Goal: Task Accomplishment & Management: Use online tool/utility

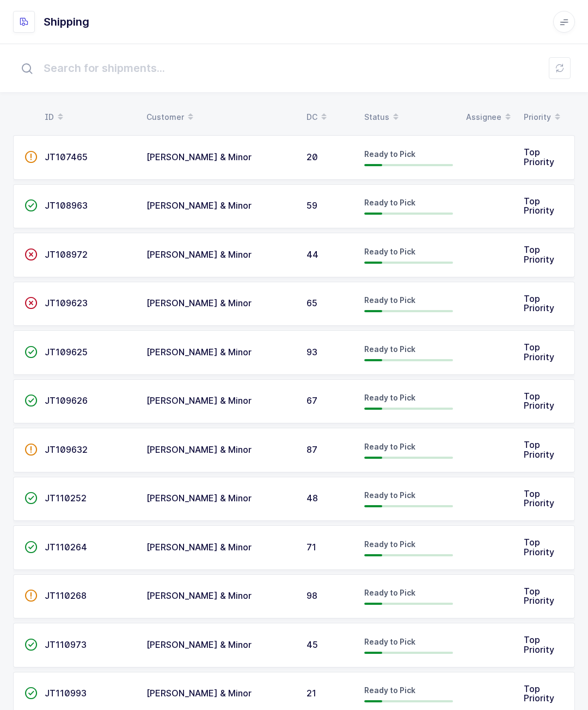
click at [71, 251] on span "JT108972" at bounding box center [66, 254] width 43 height 11
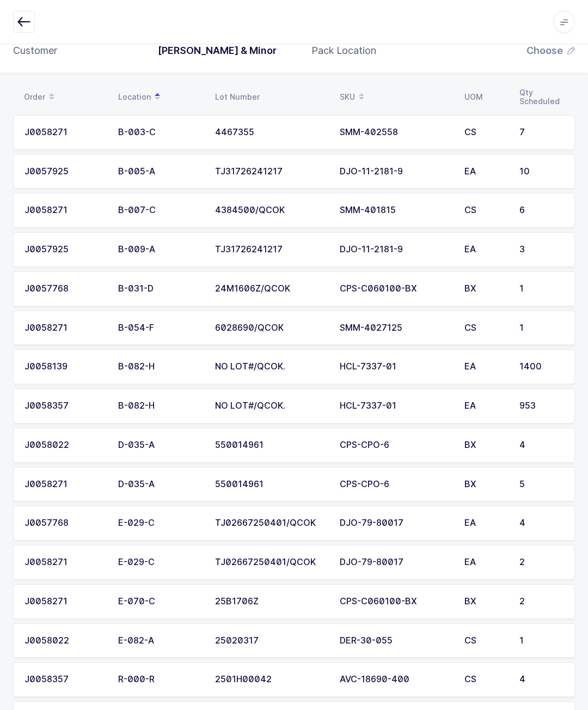
scroll to position [148, 0]
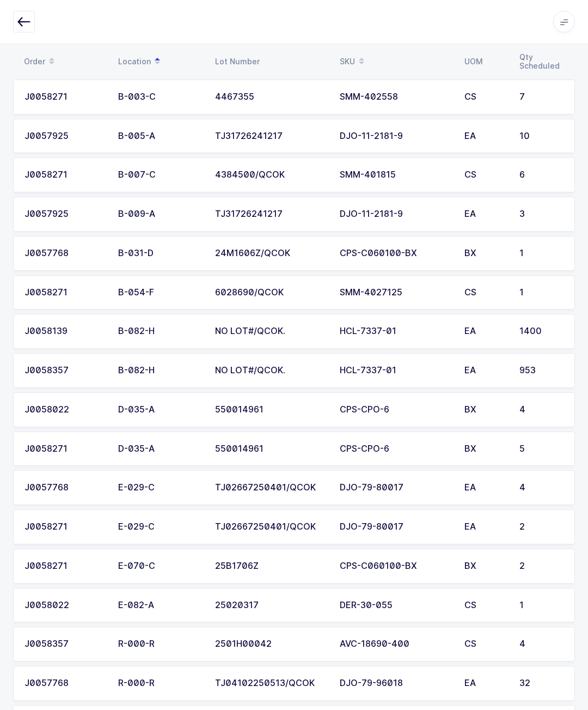
click at [16, 16] on button "button" at bounding box center [24, 22] width 22 height 22
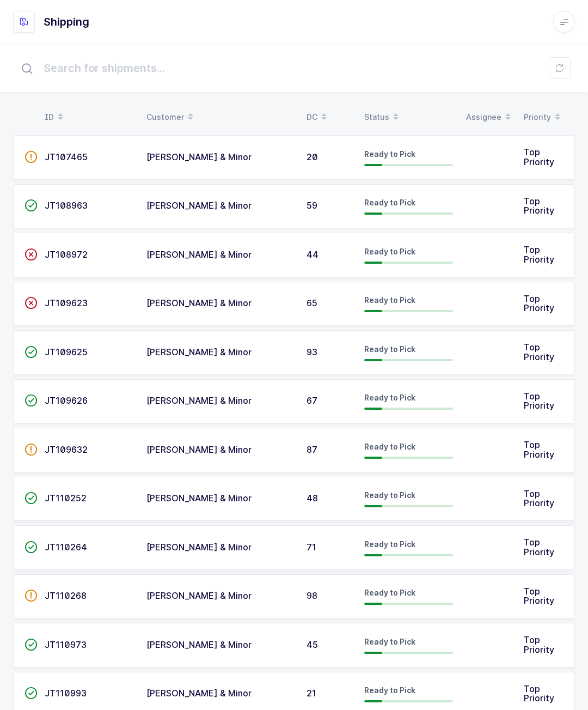
click at [516, 202] on td at bounding box center [489, 206] width 58 height 45
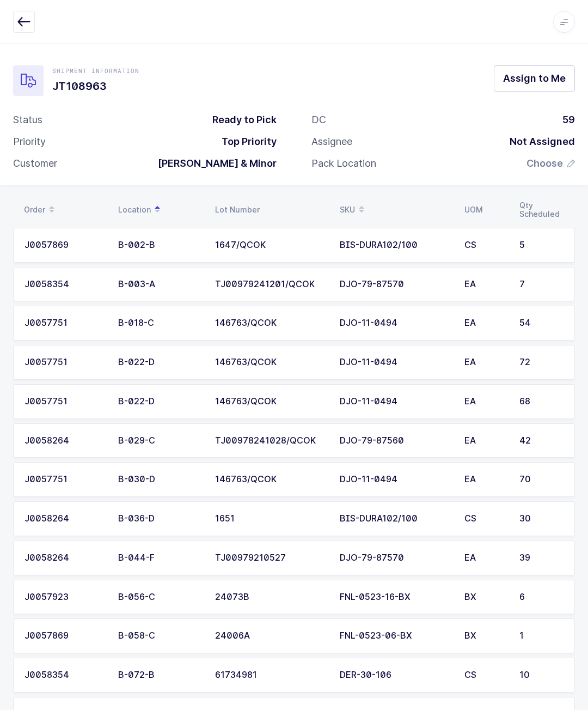
click at [549, 78] on span "Assign to Me" at bounding box center [534, 78] width 63 height 14
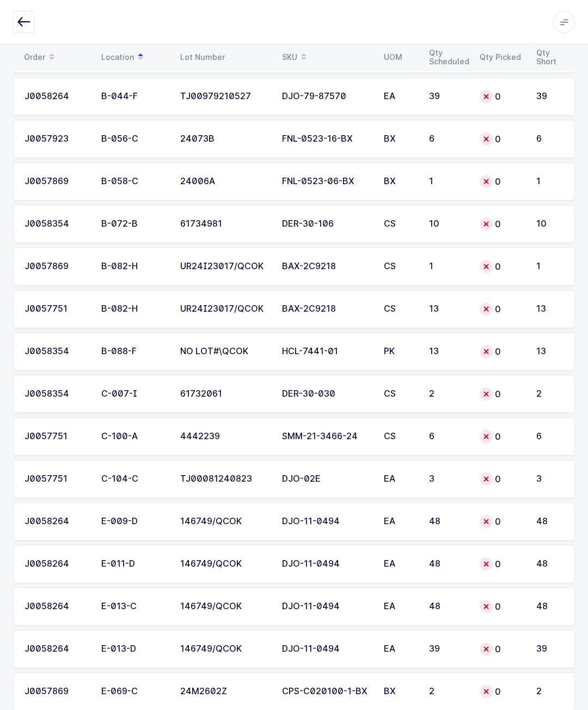
scroll to position [490, 0]
click at [363, 477] on div "DJO-02E" at bounding box center [326, 480] width 89 height 10
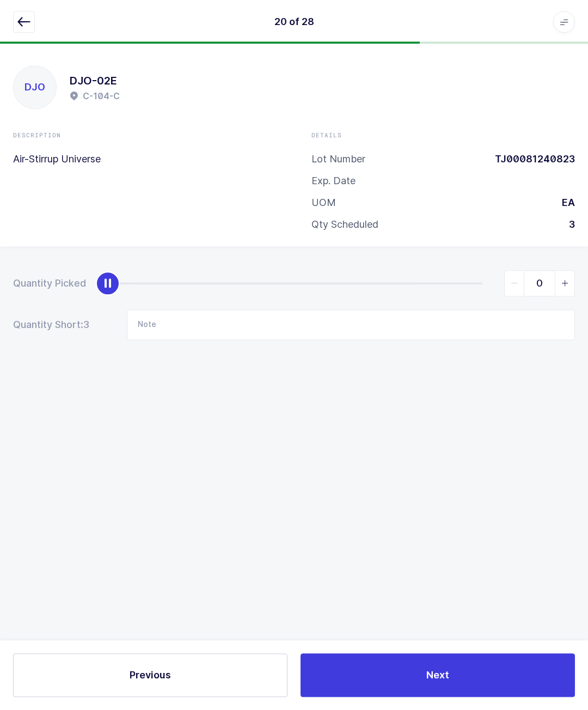
scroll to position [48, 0]
type input "3"
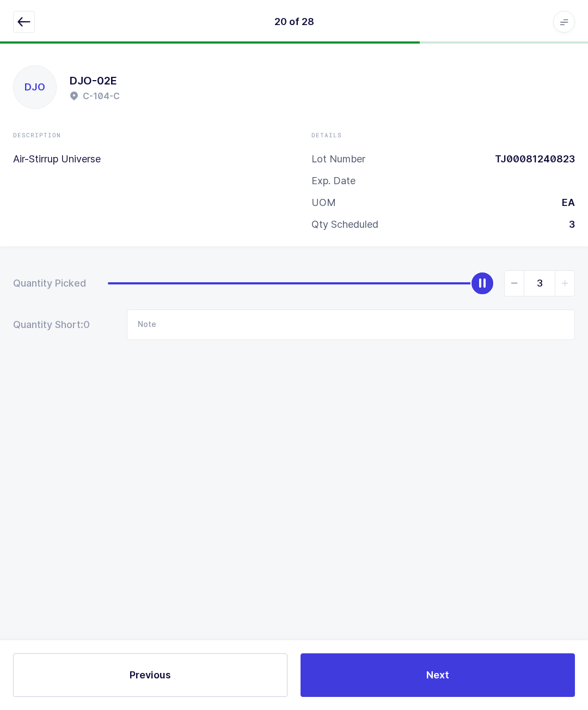
click at [469, 666] on button "Next" at bounding box center [438, 675] width 275 height 44
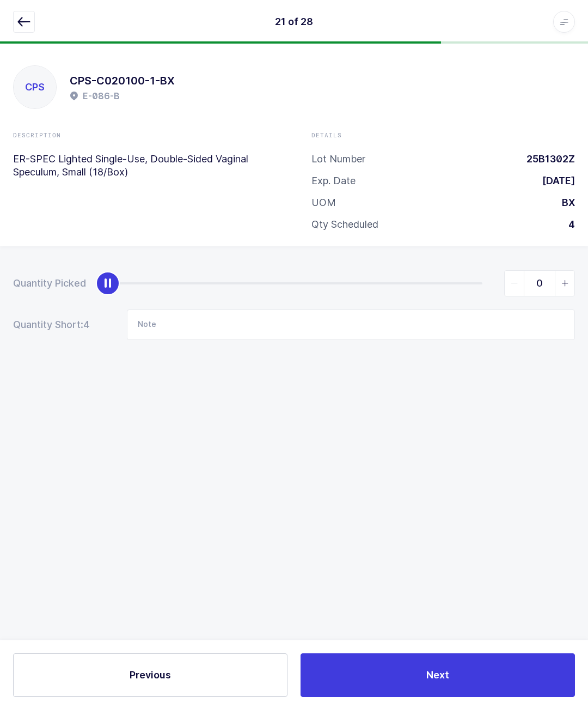
click at [31, 18] on button "button" at bounding box center [24, 22] width 22 height 22
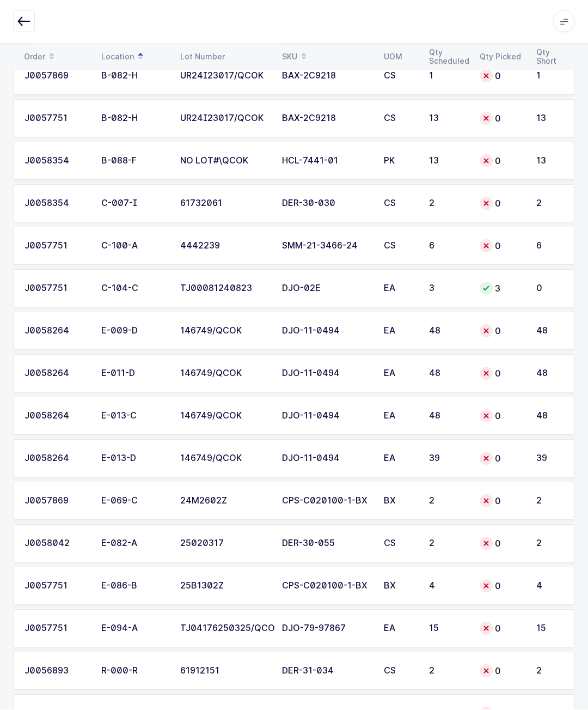
scroll to position [680, 0]
click at [374, 201] on td "DER-30-030" at bounding box center [327, 204] width 102 height 38
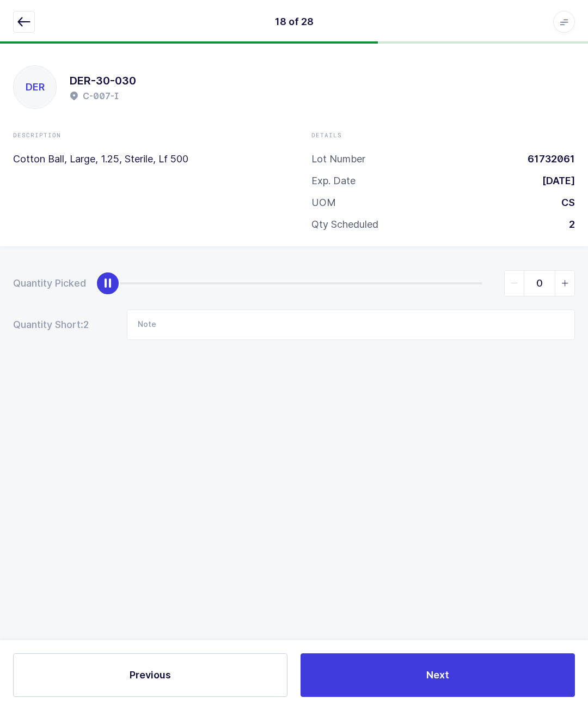
scroll to position [47, 0]
click at [259, 309] on input "Note" at bounding box center [351, 324] width 448 height 31
type input "Empty section"
click at [321, 414] on div "DER DER-30-030 C-007-I Description Cotton Ball, Large, 1.25, Sterile, Lf 500 De…" at bounding box center [294, 377] width 588 height 666
click at [459, 671] on button "Next" at bounding box center [438, 675] width 275 height 44
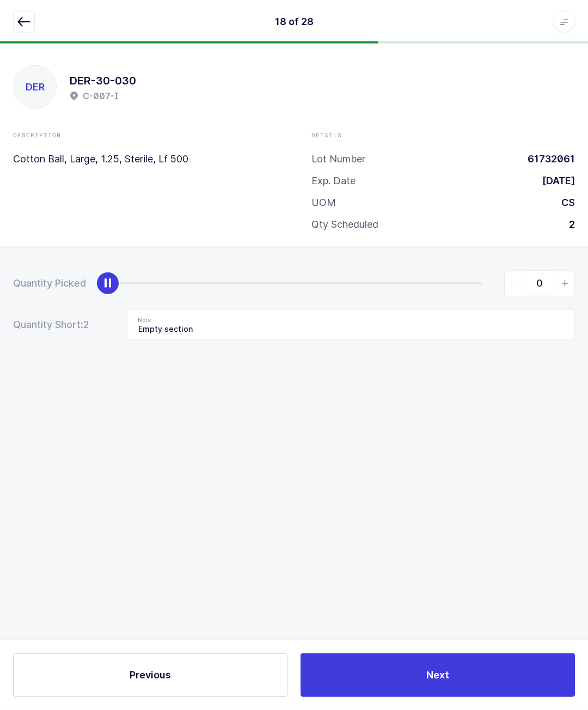
scroll to position [48, 0]
click at [34, 15] on button "button" at bounding box center [24, 22] width 22 height 22
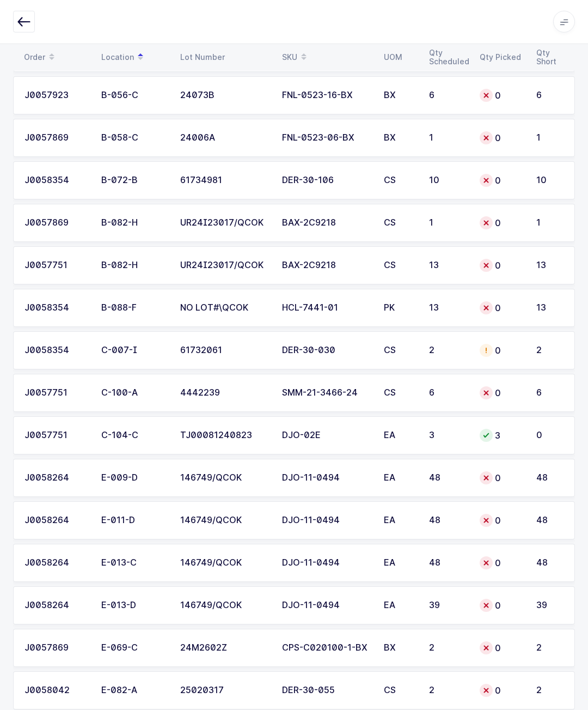
scroll to position [537, 0]
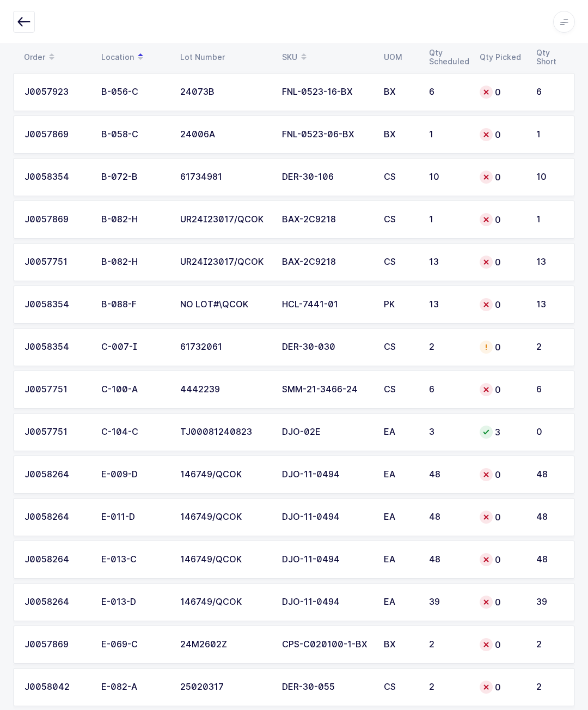
click at [372, 386] on td "SMM-21-3466-24" at bounding box center [327, 389] width 102 height 38
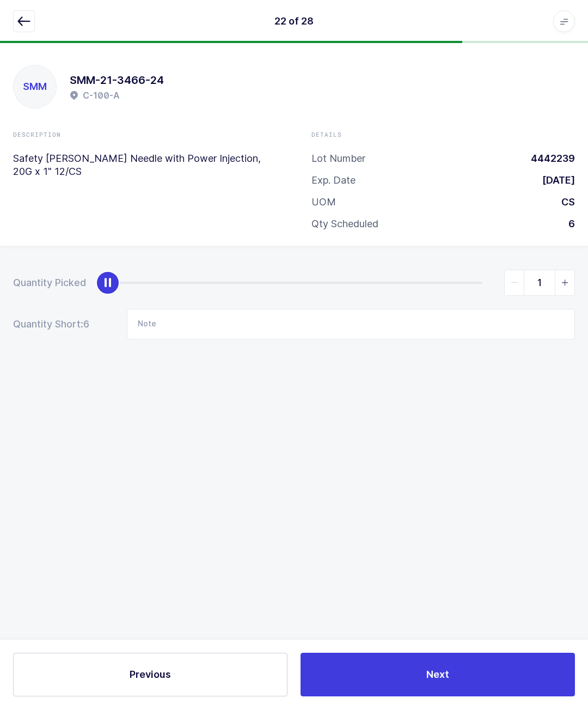
scroll to position [48, 0]
type input "6"
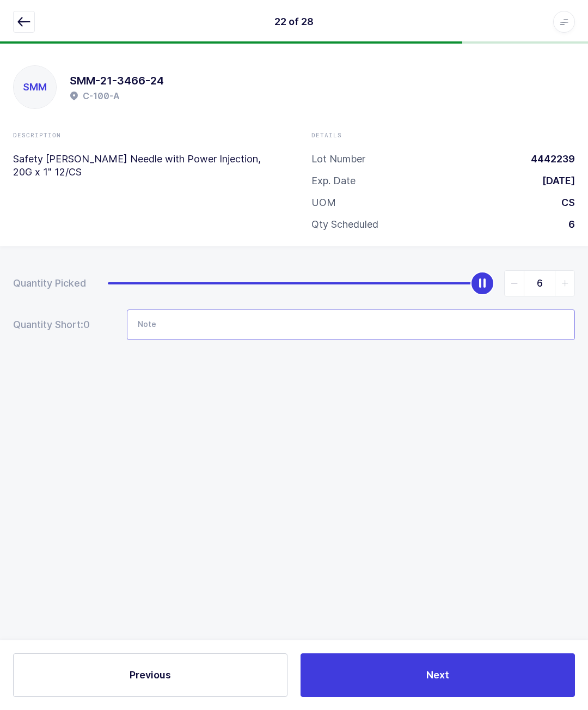
click at [230, 309] on input "Note" at bounding box center [351, 324] width 448 height 31
click at [306, 408] on div "SMM SMM-21-3466-24 C-100-A Description Safety [PERSON_NAME] Needle with Power I…" at bounding box center [294, 377] width 588 height 666
click at [274, 309] on input "Different lot # 4447432 actual ome" at bounding box center [351, 324] width 448 height 31
type input "Different lot # 4447432 actual one"
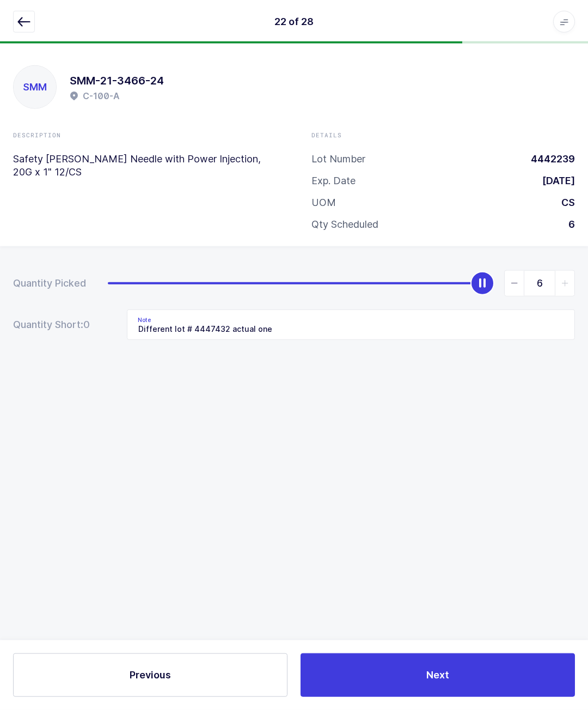
click at [468, 392] on div "SMM SMM-21-3466-24 C-100-A Description Safety [PERSON_NAME] Needle with Power I…" at bounding box center [294, 377] width 588 height 666
click at [469, 671] on button "Next" at bounding box center [438, 675] width 275 height 44
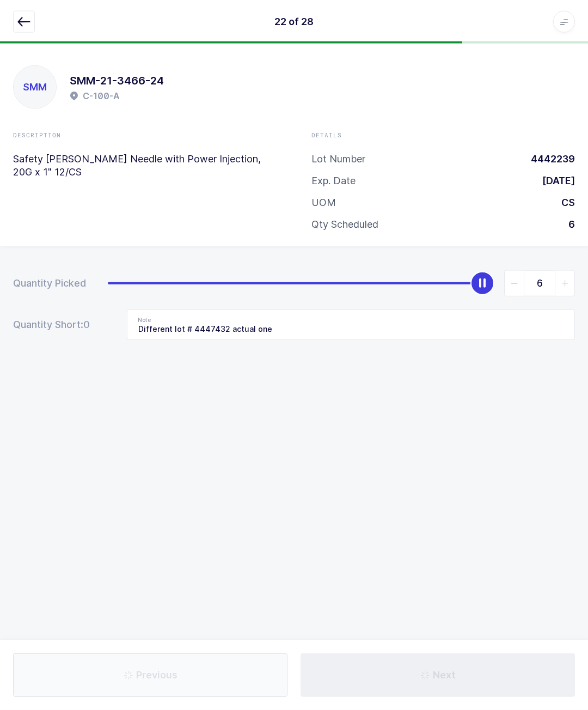
scroll to position [48, 0]
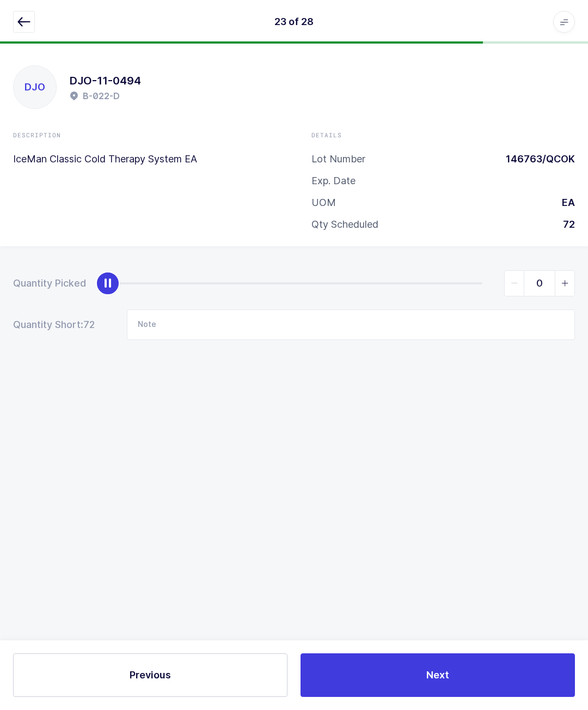
click at [22, 16] on icon "button" at bounding box center [23, 21] width 13 height 13
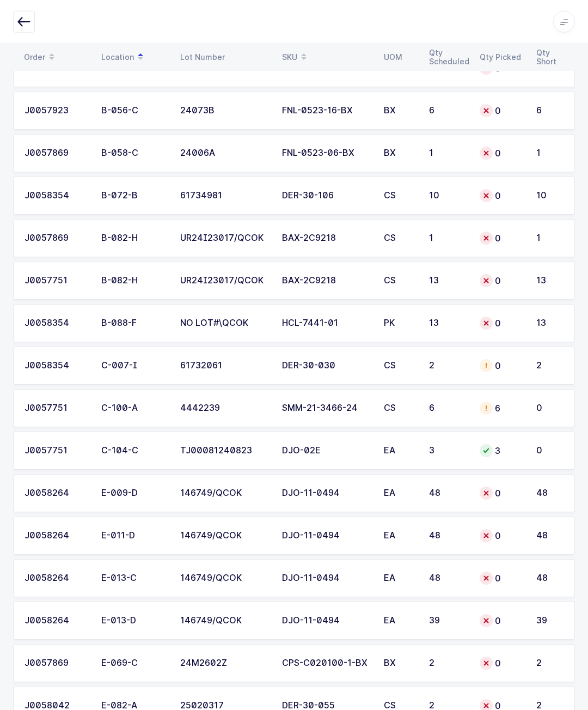
scroll to position [520, 0]
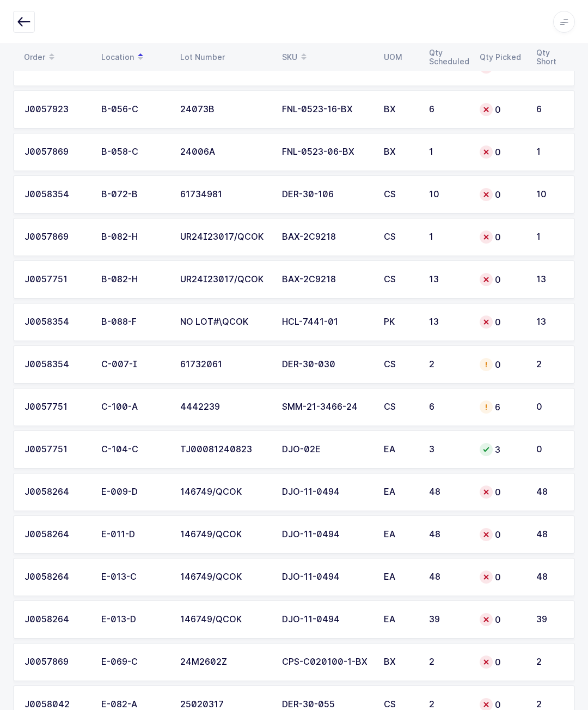
click at [418, 403] on td "CS" at bounding box center [400, 407] width 45 height 38
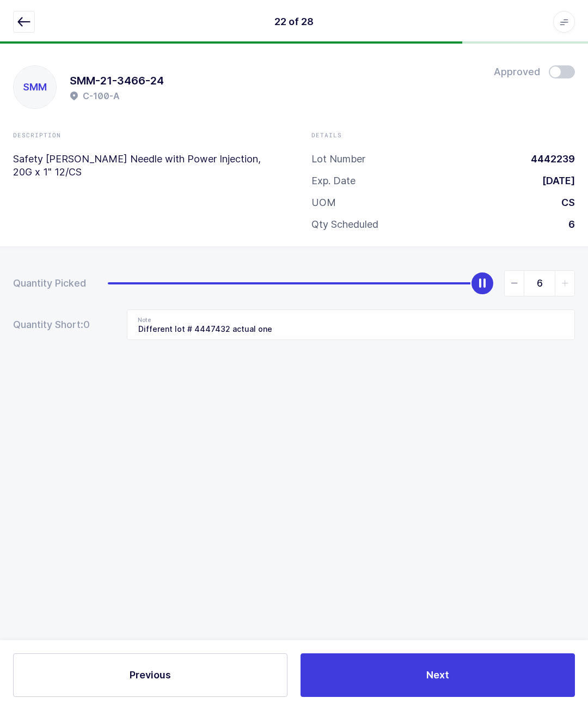
scroll to position [47, 0]
click at [318, 309] on input "Different lot # 4447432 actual one" at bounding box center [351, 324] width 448 height 31
type input "Different lot"
click at [496, 368] on div "Quantity Picked 6 Quantity Short: 0 Note" at bounding box center [294, 343] width 588 height 194
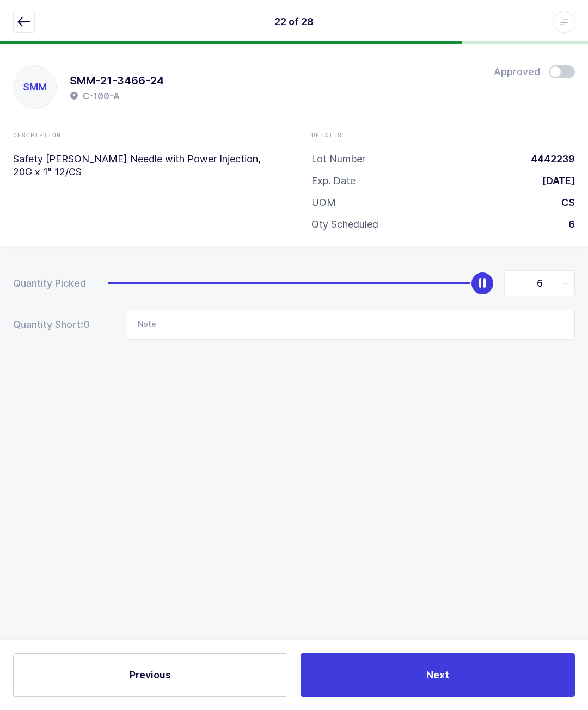
click at [473, 666] on button "Next" at bounding box center [438, 675] width 275 height 44
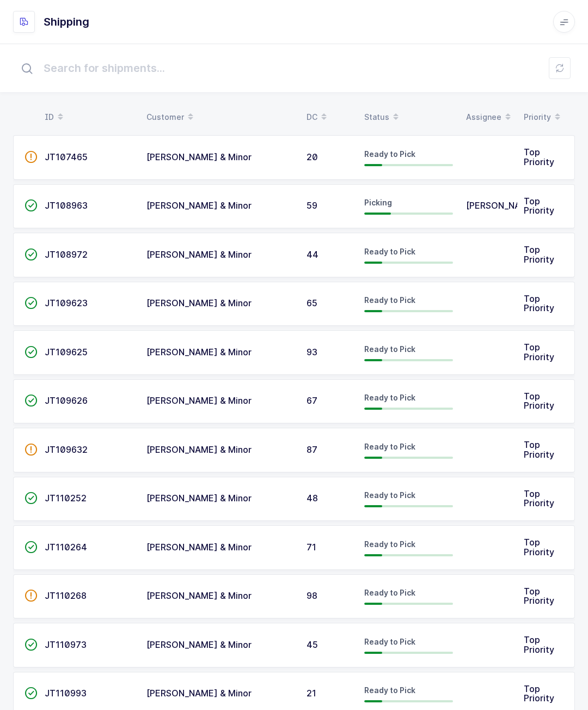
click at [432, 203] on div "Picking" at bounding box center [408, 205] width 89 height 17
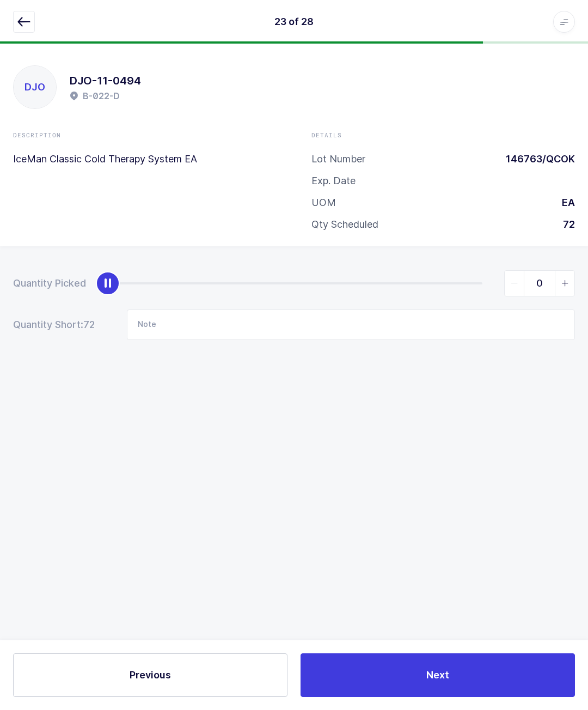
click at [27, 21] on icon "button" at bounding box center [23, 21] width 13 height 13
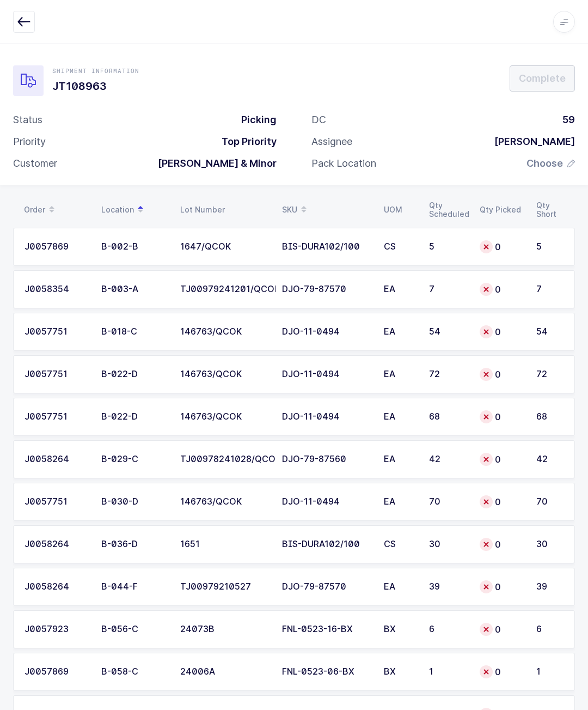
click at [280, 247] on td "BIS-DURA102/100" at bounding box center [327, 247] width 102 height 38
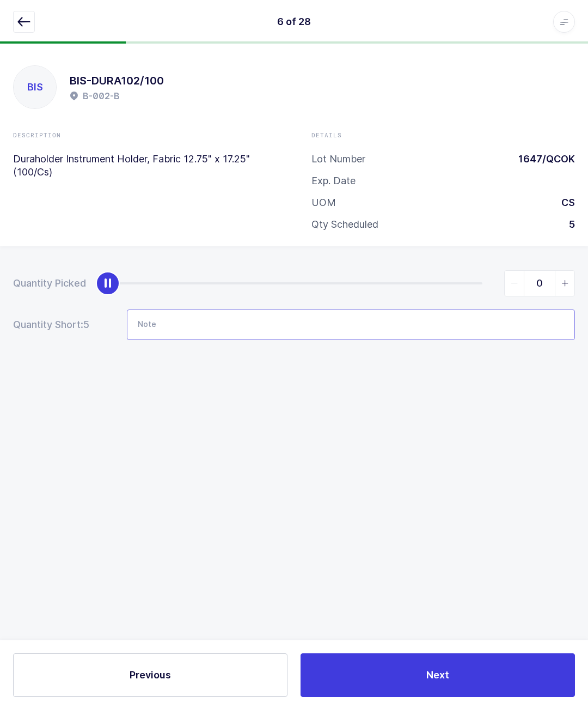
click at [272, 319] on input "Note" at bounding box center [351, 324] width 448 height 31
type input "N/A"
click at [420, 405] on div "Quantity Picked 0 Quantity Short: 5 Note N/A" at bounding box center [294, 343] width 588 height 194
click at [426, 669] on button "Next" at bounding box center [438, 675] width 275 height 44
click at [24, 12] on button "button" at bounding box center [24, 22] width 22 height 22
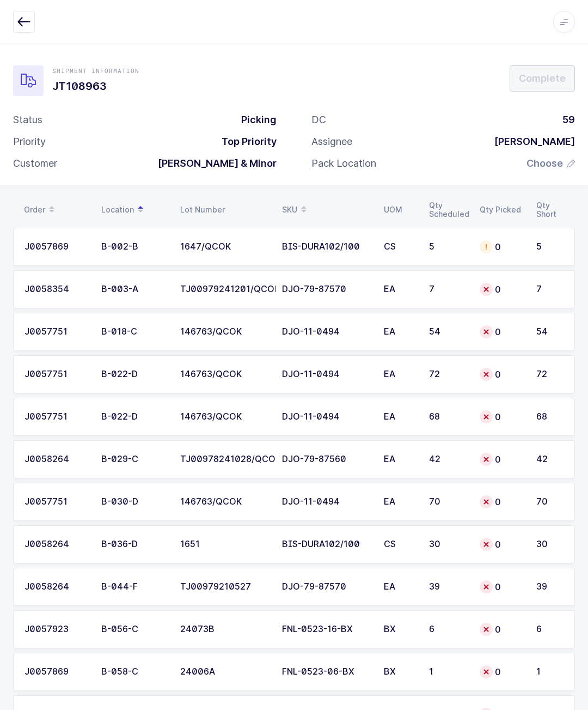
click at [329, 333] on div "DJO-11-0494" at bounding box center [326, 332] width 89 height 10
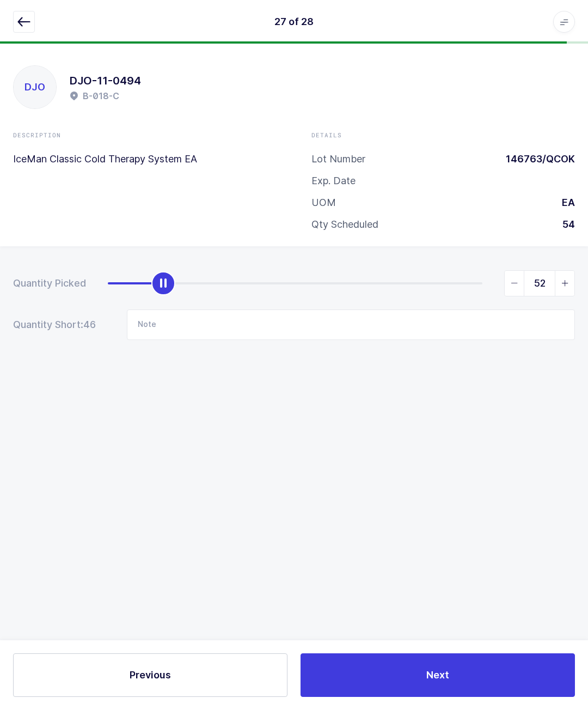
type input "54"
click at [438, 661] on button "Next" at bounding box center [438, 675] width 275 height 44
click at [10, 32] on div "28 of 28 Apps Core [GEOGRAPHIC_DATA] Admin Mission Control Purchasing [PERSON_N…" at bounding box center [294, 22] width 588 height 44
click at [8, 22] on div "28 of 28 Apps Core [GEOGRAPHIC_DATA] Admin Mission Control Purchasing [PERSON_N…" at bounding box center [294, 22] width 588 height 44
click at [20, 25] on icon "button" at bounding box center [23, 21] width 13 height 13
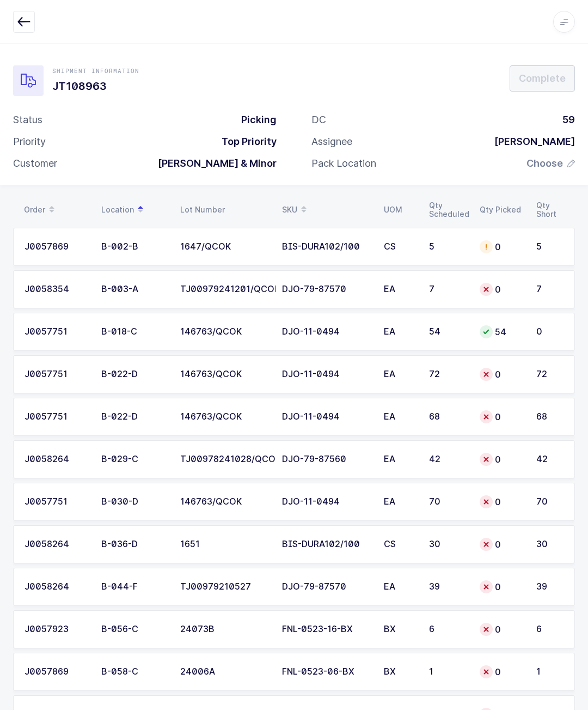
click at [313, 372] on div "DJO-11-0494" at bounding box center [326, 374] width 89 height 10
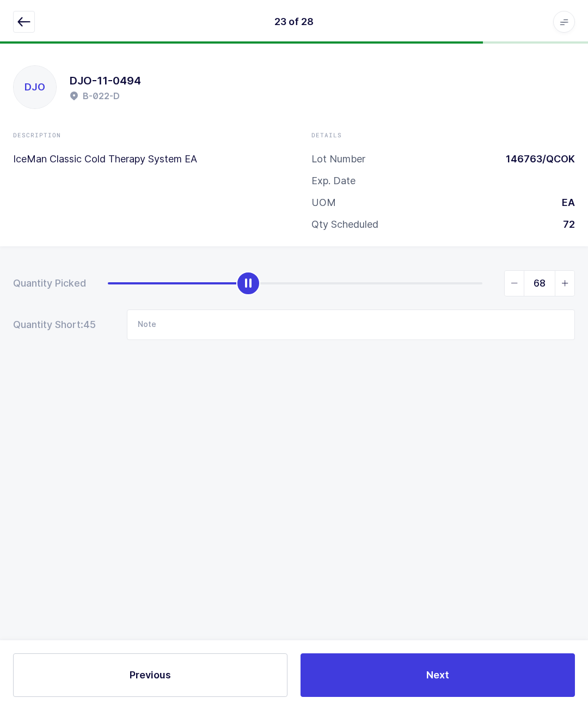
type input "72"
click at [446, 667] on button "Next" at bounding box center [438, 675] width 275 height 44
click at [23, 29] on button "button" at bounding box center [24, 22] width 22 height 22
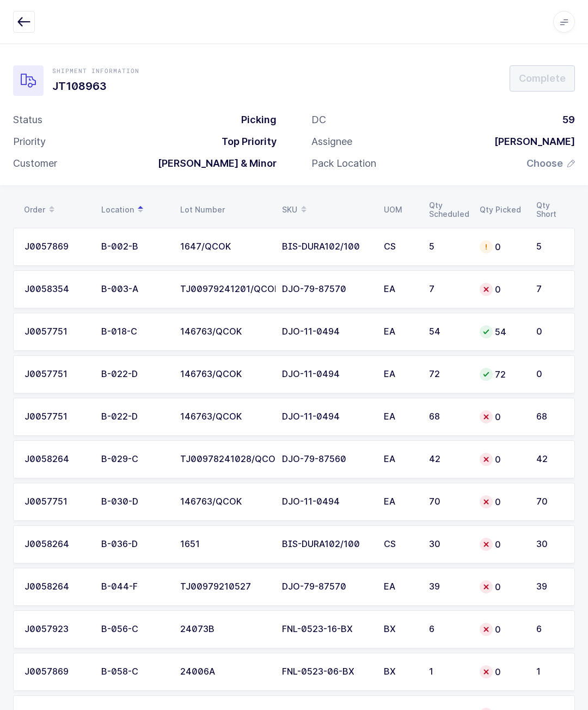
click at [374, 457] on td "DJO-79-87560" at bounding box center [327, 459] width 102 height 38
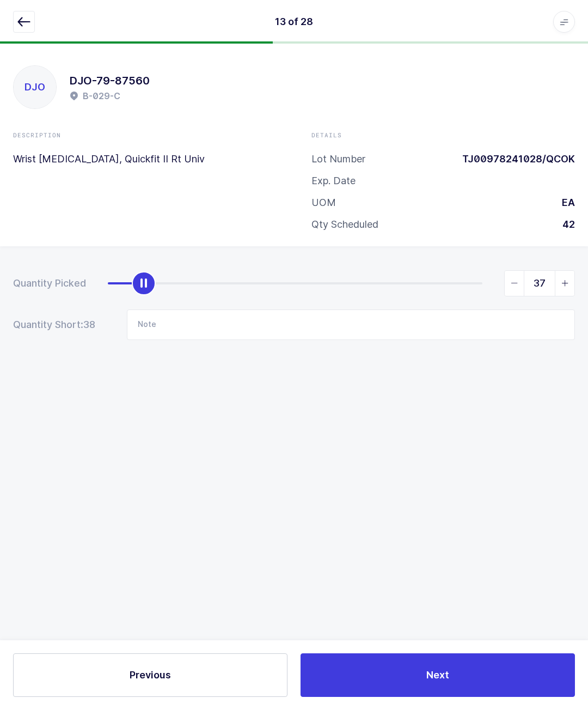
type input "42"
click at [461, 671] on button "Next" at bounding box center [438, 675] width 275 height 44
click at [20, 19] on icon "button" at bounding box center [23, 21] width 13 height 13
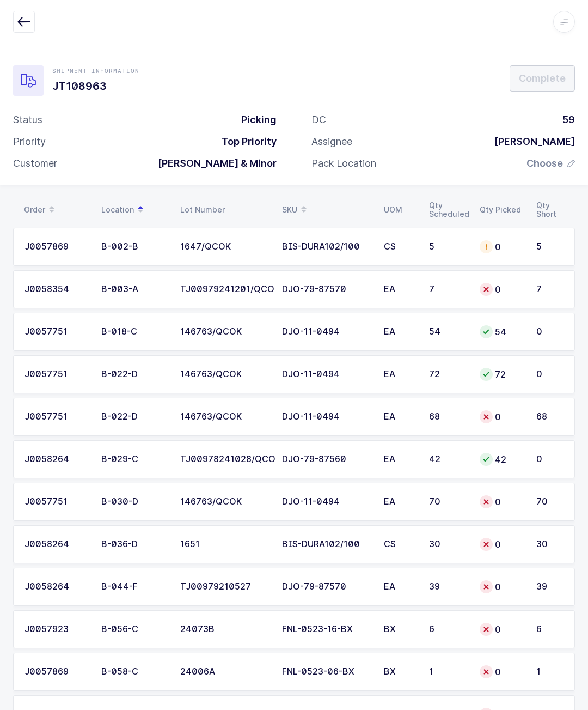
click at [431, 492] on td "70" at bounding box center [448, 502] width 51 height 38
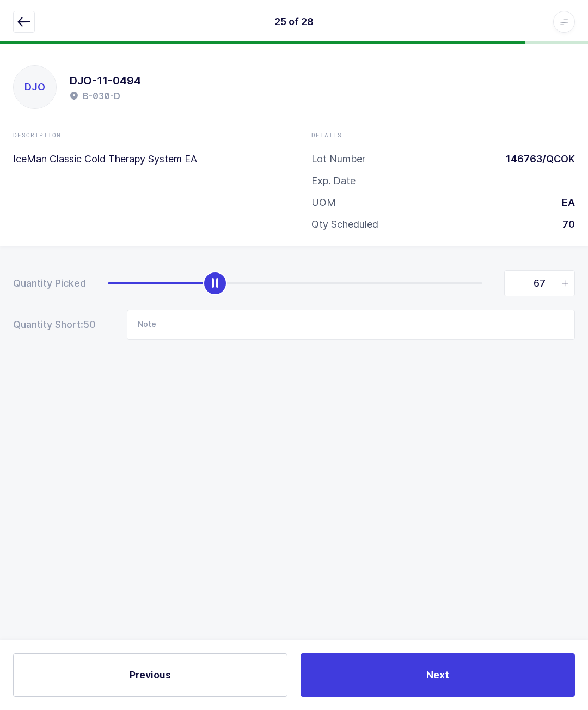
type input "70"
click at [455, 683] on button "Next" at bounding box center [438, 675] width 275 height 44
click at [20, 18] on icon "button" at bounding box center [23, 21] width 13 height 13
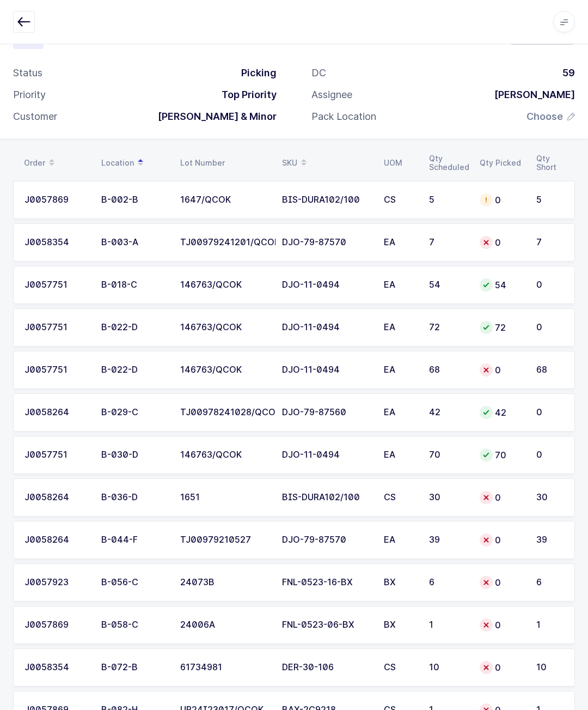
scroll to position [56, 0]
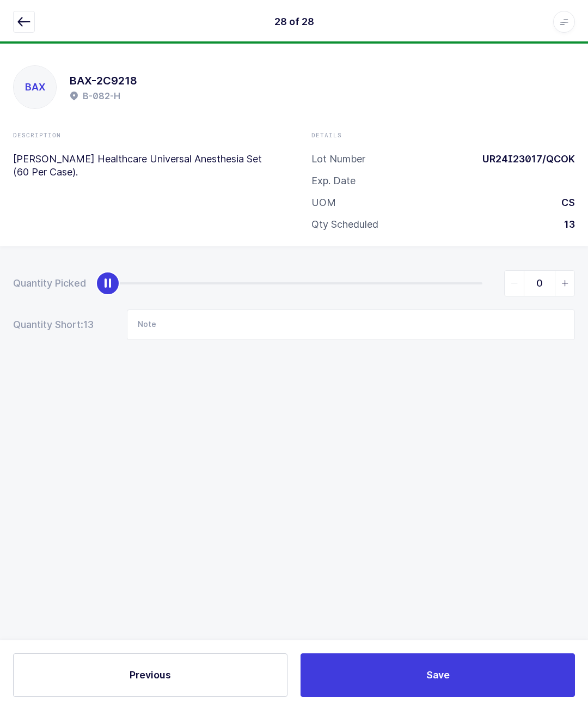
scroll to position [47, 0]
click at [20, 20] on icon "button" at bounding box center [23, 21] width 13 height 13
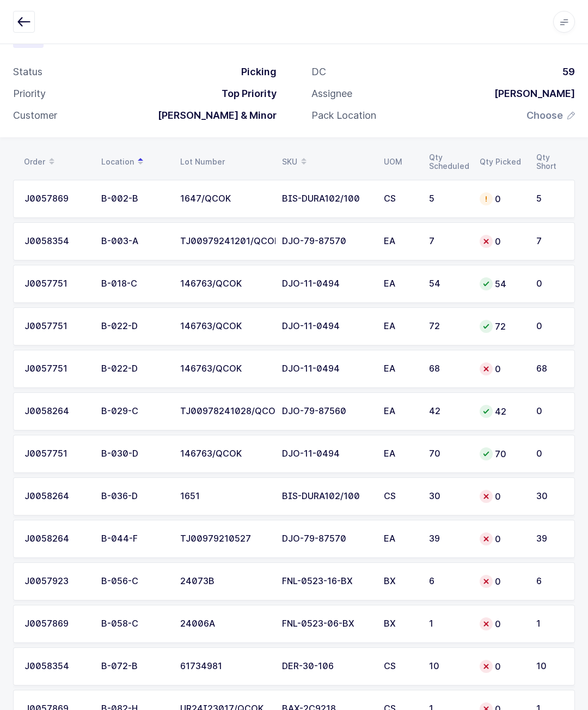
click at [442, 497] on div "30" at bounding box center [448, 496] width 38 height 10
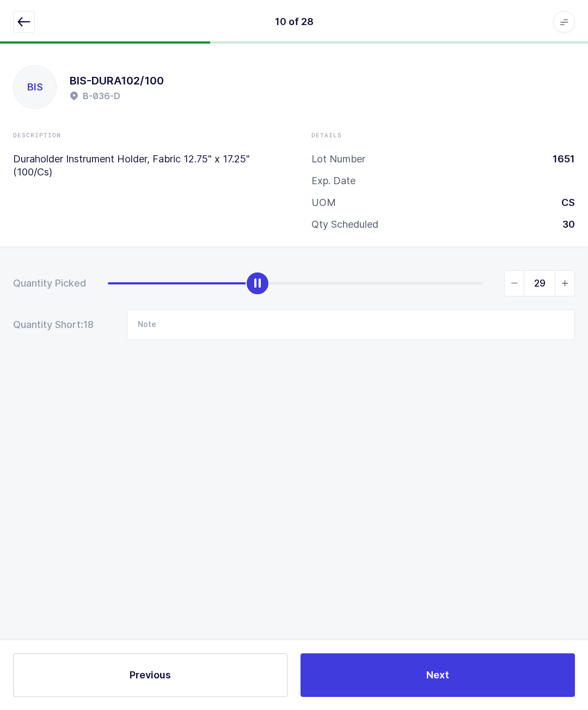
type input "30"
click at [448, 672] on span "Next" at bounding box center [438, 675] width 23 height 14
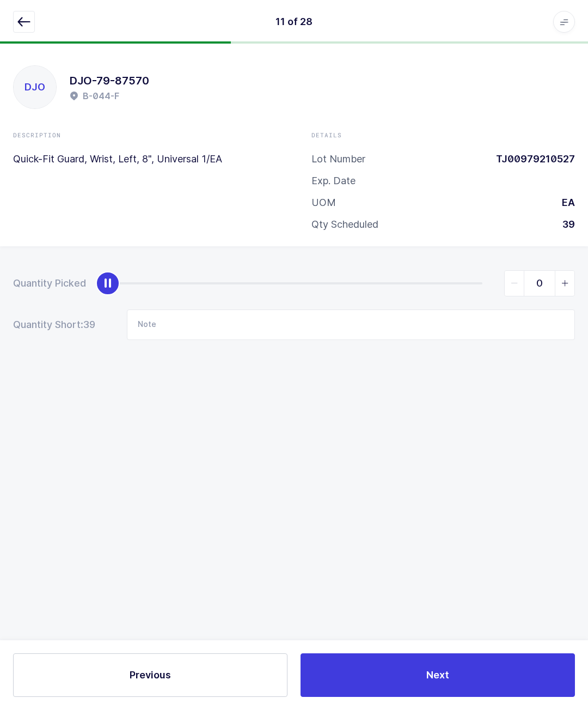
click at [17, 20] on button "button" at bounding box center [24, 22] width 22 height 22
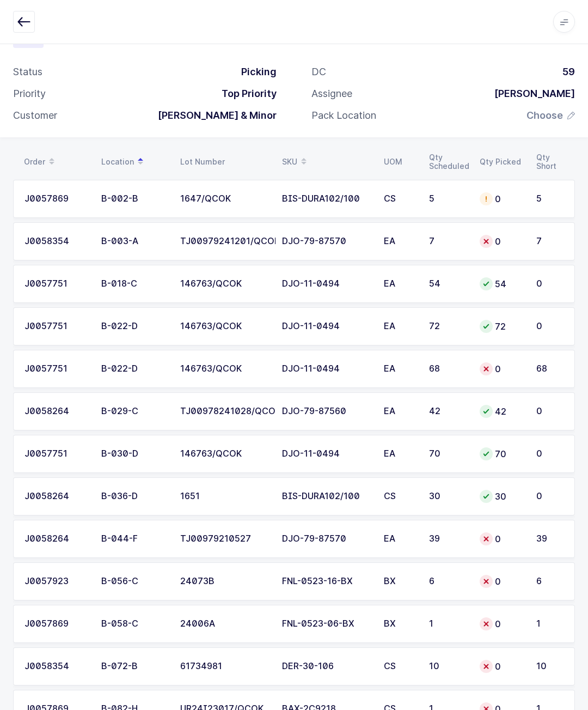
click at [446, 536] on div "39" at bounding box center [448, 539] width 38 height 10
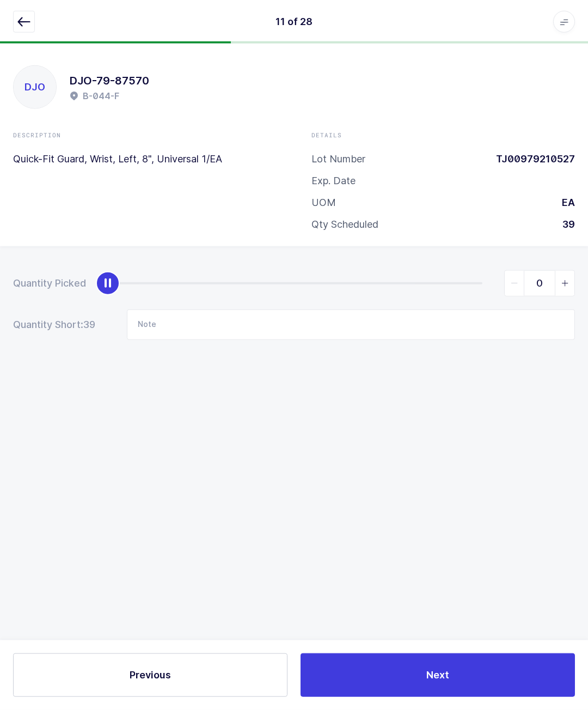
scroll to position [0, 0]
type input "39"
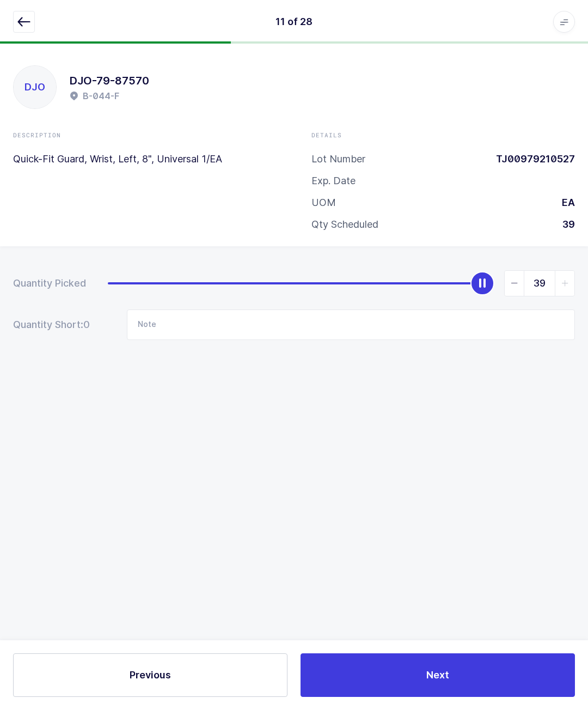
click at [452, 678] on button "Next" at bounding box center [438, 675] width 275 height 44
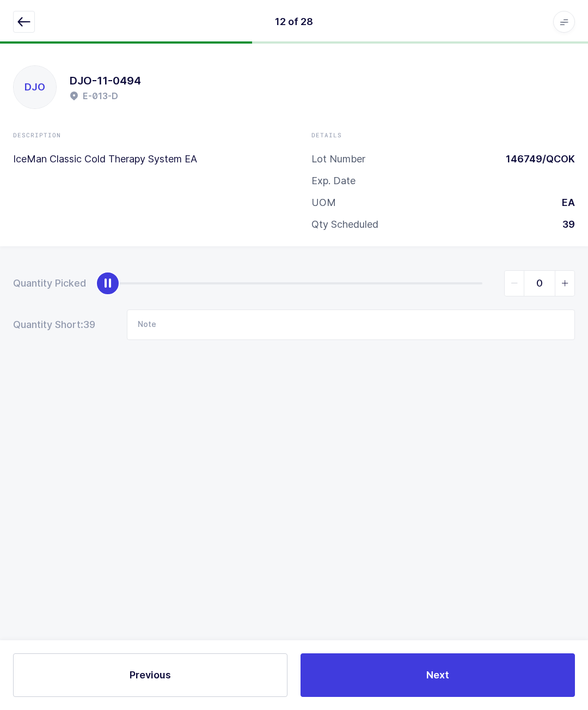
click at [21, 17] on icon "button" at bounding box center [23, 21] width 13 height 13
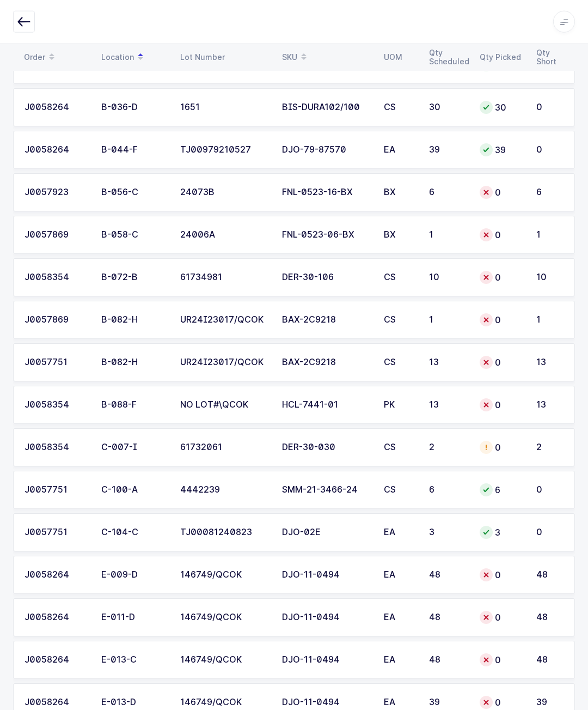
scroll to position [425, 0]
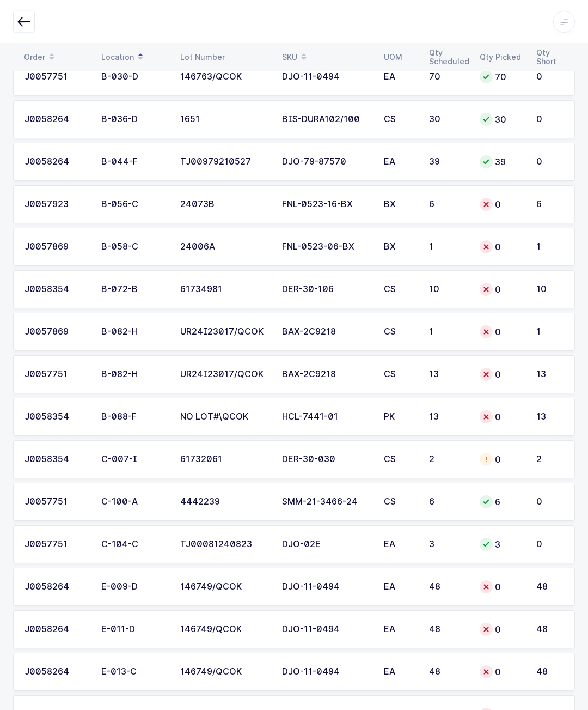
click at [379, 199] on td "BX" at bounding box center [400, 204] width 45 height 38
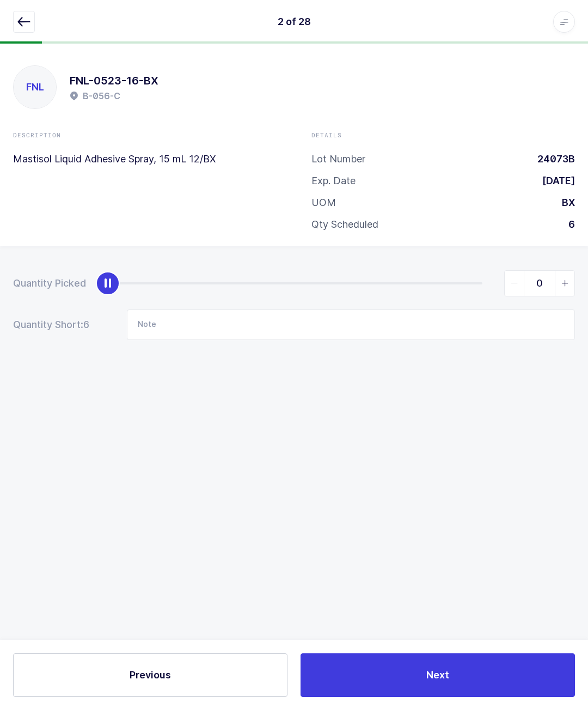
scroll to position [47, 0]
click at [269, 309] on input "Note" at bounding box center [351, 324] width 448 height 31
type input "N/A"
click at [478, 404] on div "FNL FNL-0523-16-BX B-056-C Description Mastisol Liquid Adhesive Spray, 15 mL 12…" at bounding box center [294, 377] width 588 height 666
click at [487, 673] on button "Next" at bounding box center [438, 675] width 275 height 44
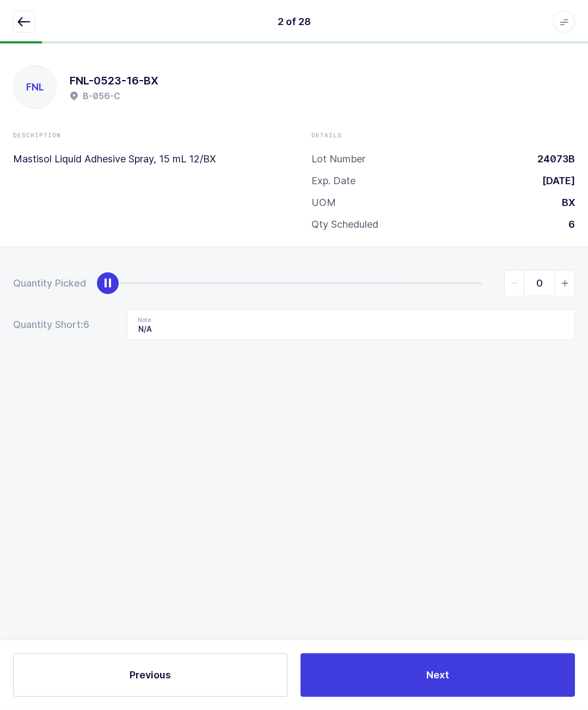
scroll to position [48, 0]
click at [28, 15] on button "button" at bounding box center [24, 22] width 22 height 22
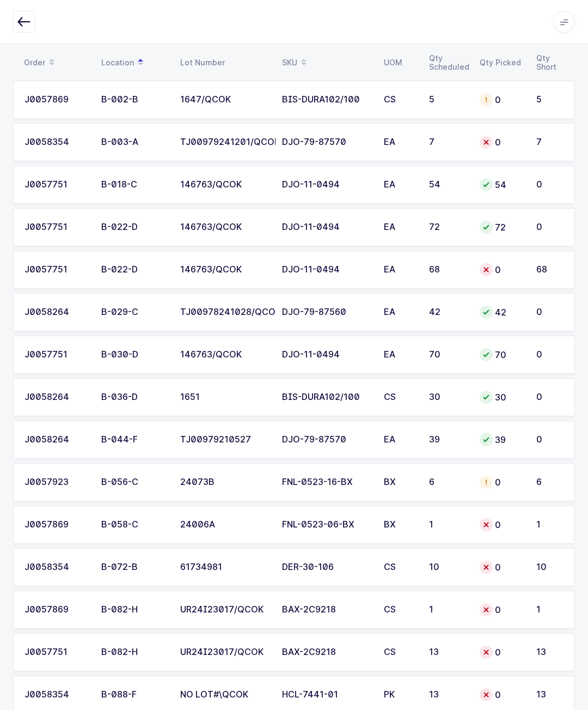
scroll to position [149, 0]
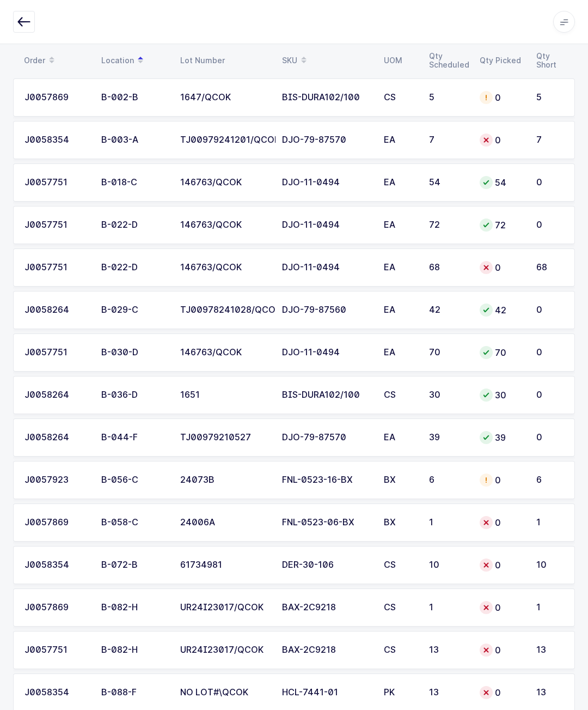
click at [296, 519] on div "FNL-0523-06-BX" at bounding box center [326, 523] width 89 height 10
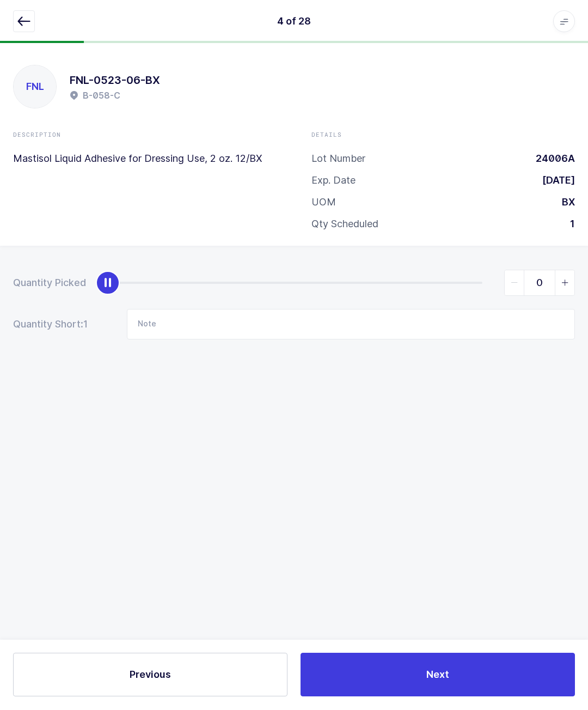
scroll to position [48, 0]
type input "1"
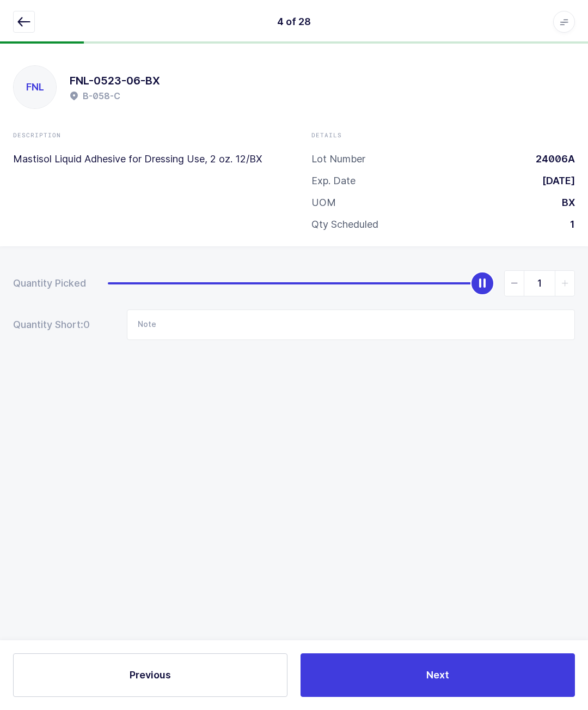
click at [447, 680] on span "Next" at bounding box center [438, 675] width 23 height 14
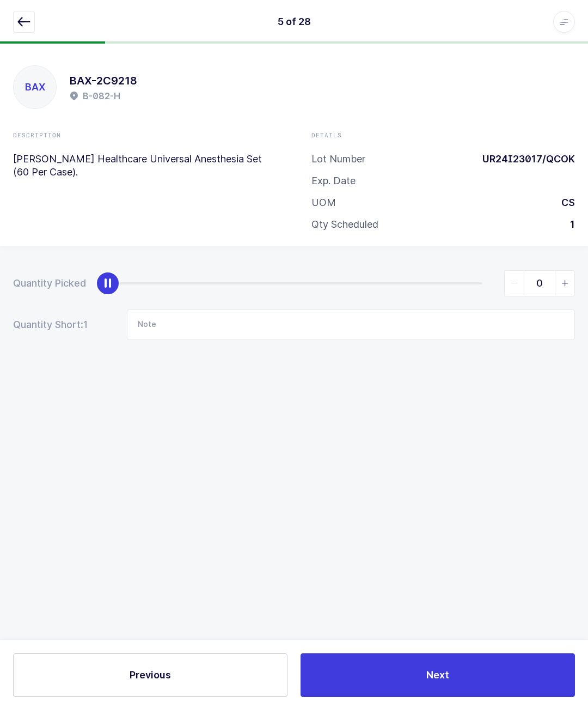
click at [14, 23] on button "button" at bounding box center [24, 22] width 22 height 22
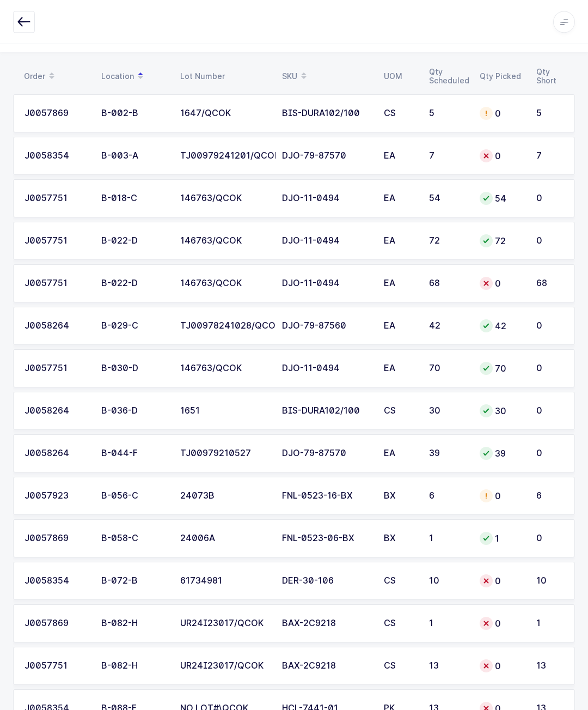
scroll to position [139, 0]
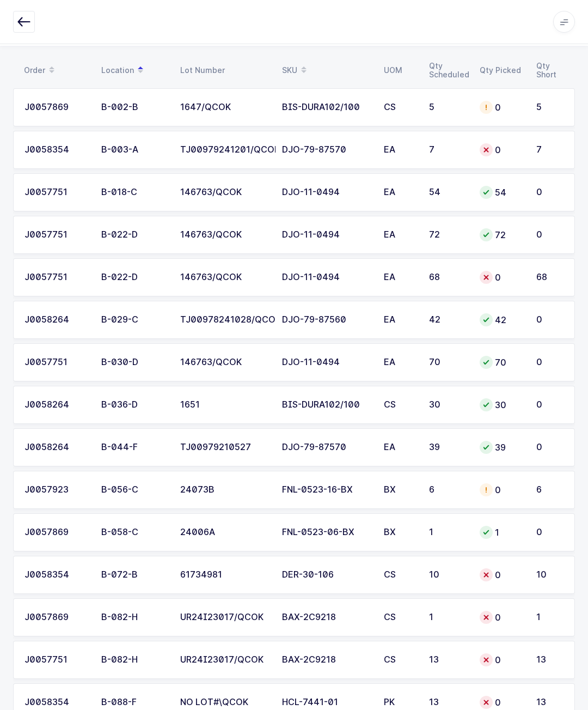
click at [294, 570] on div "DER-30-106" at bounding box center [326, 575] width 89 height 10
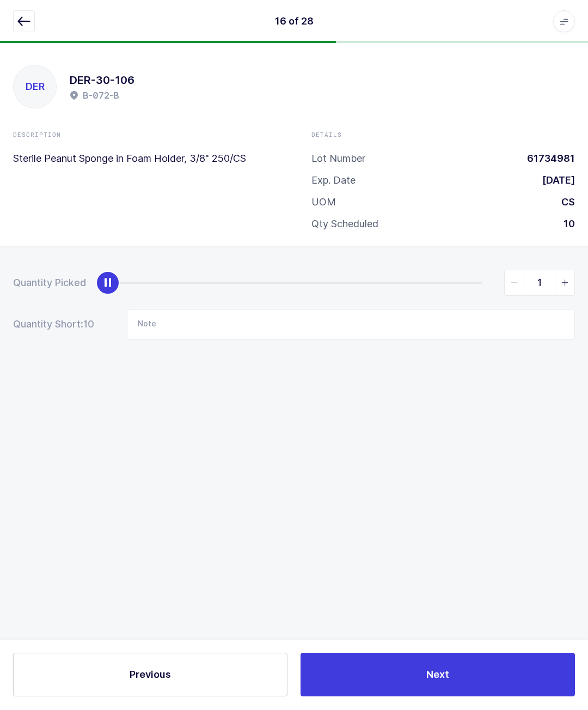
scroll to position [48, 0]
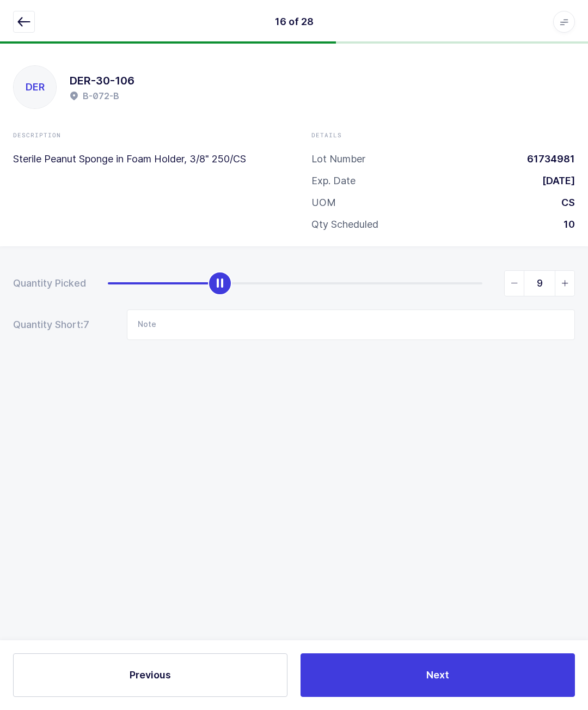
type input "10"
click at [429, 676] on span "Next" at bounding box center [438, 675] width 23 height 14
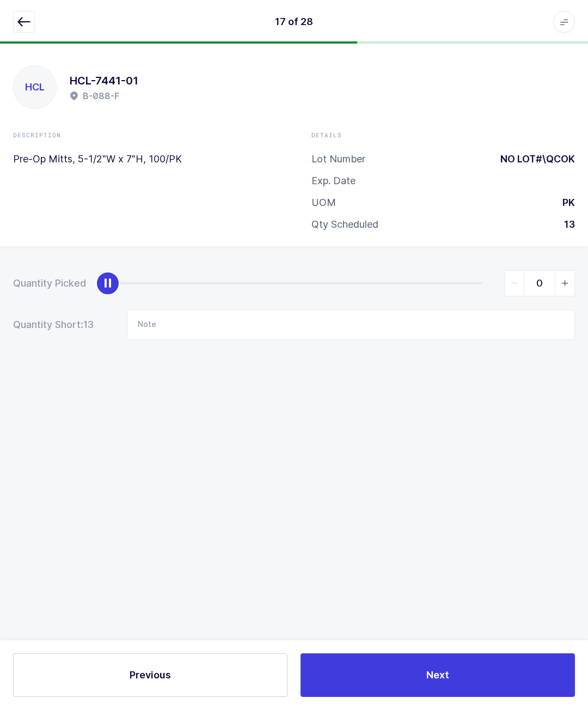
click at [29, 20] on icon "button" at bounding box center [23, 21] width 13 height 13
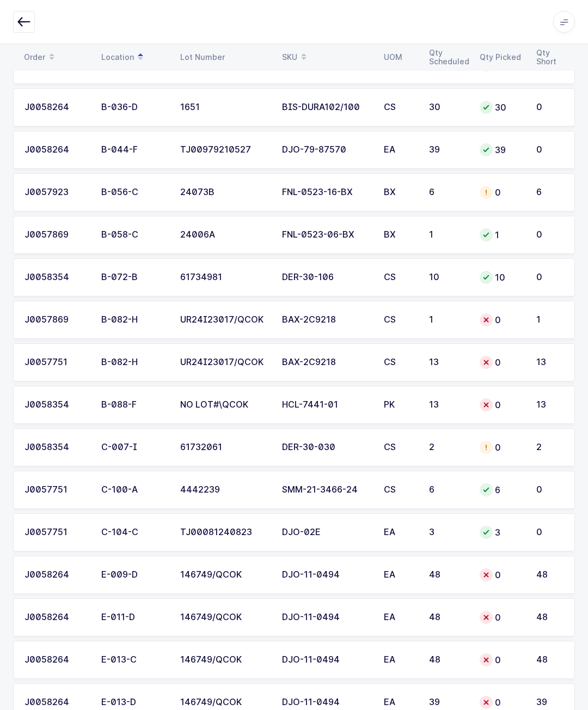
scroll to position [436, 0]
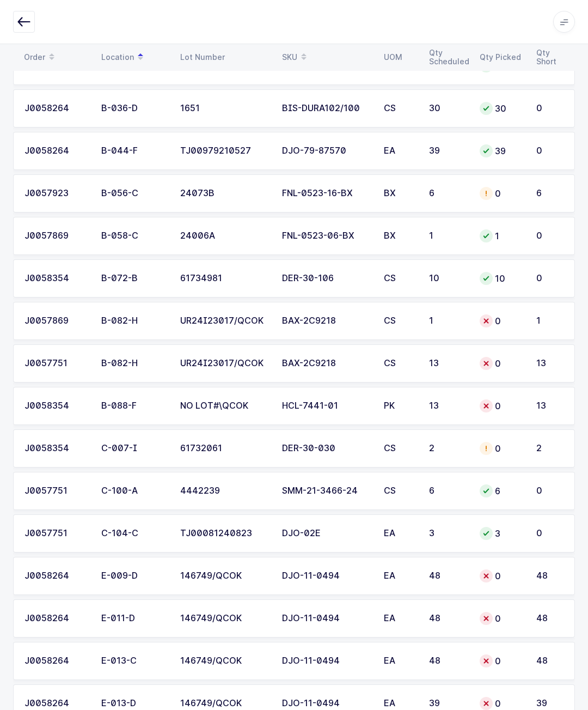
click at [330, 318] on div "BAX-2C9218" at bounding box center [326, 321] width 89 height 10
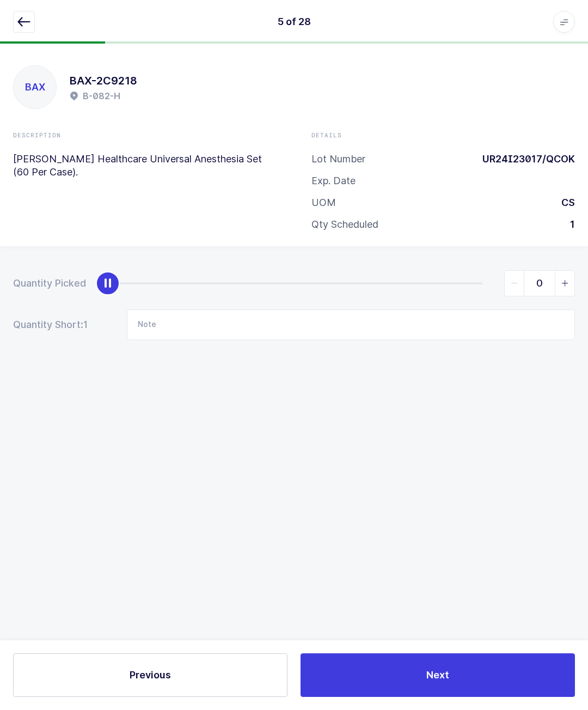
scroll to position [48, 0]
click at [305, 309] on input "Note" at bounding box center [351, 324] width 448 height 31
click at [428, 391] on div "BAX BAX-2C9218 B-082-H Description [PERSON_NAME] Healthcare Universal Anesthesi…" at bounding box center [294, 377] width 588 height 666
click at [452, 676] on button "Next" at bounding box center [438, 675] width 275 height 44
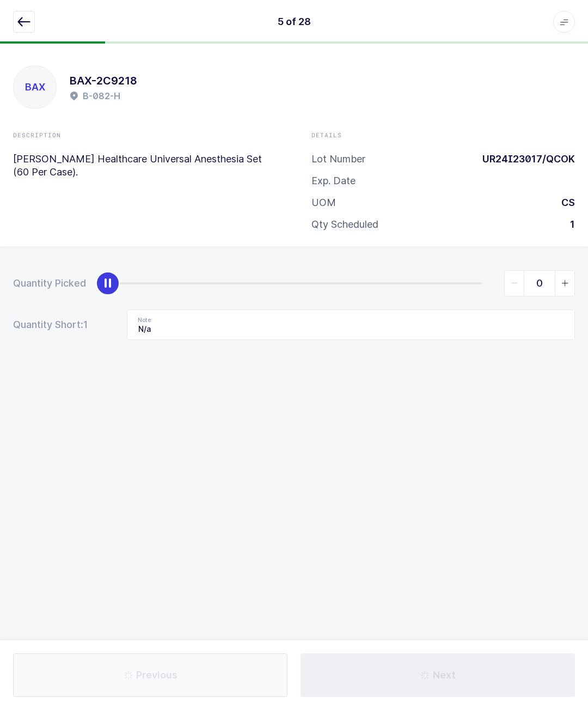
type input "N/A"
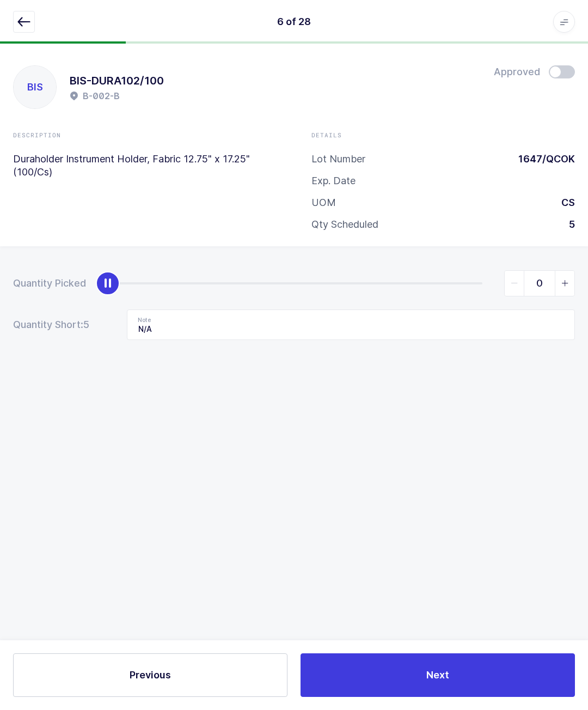
click at [22, 15] on button "button" at bounding box center [24, 22] width 22 height 22
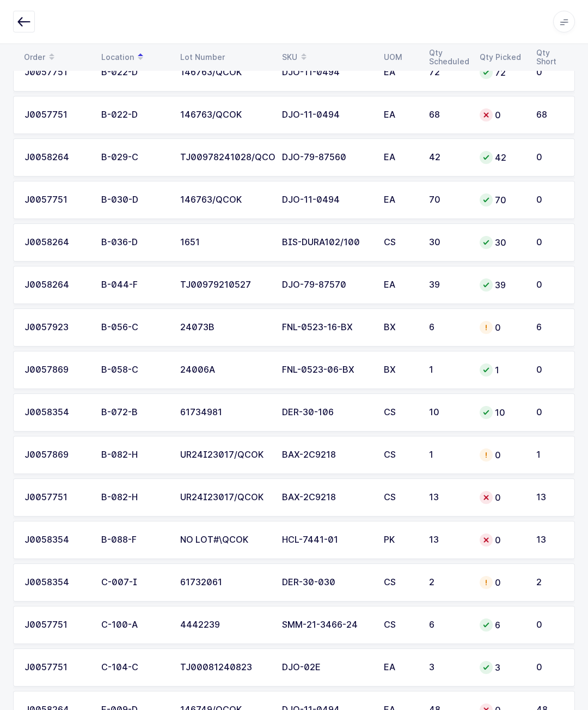
scroll to position [312, 0]
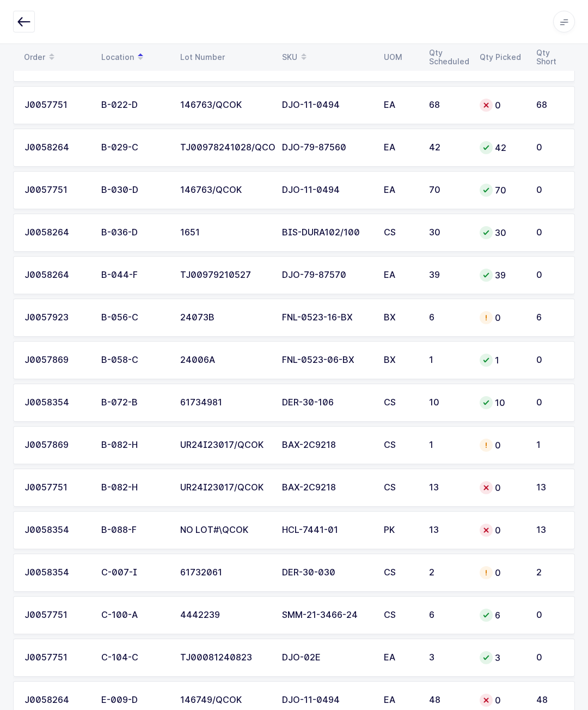
click at [358, 486] on div "BAX-2C9218" at bounding box center [326, 488] width 89 height 10
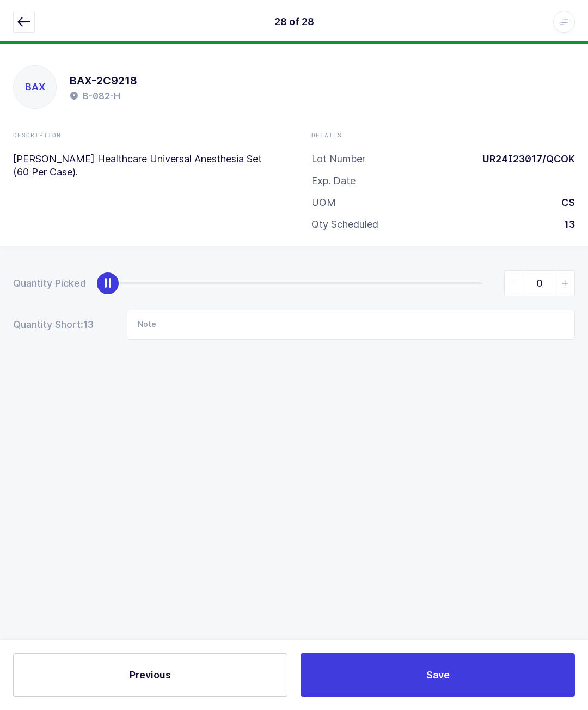
scroll to position [47, 0]
click at [306, 309] on input "Note" at bounding box center [351, 324] width 448 height 31
type input "N/a"
click at [347, 344] on div "Quantity Picked 0 Quantity Short: 13 Note N/a" at bounding box center [294, 343] width 588 height 194
click at [464, 676] on button "Save" at bounding box center [438, 675] width 275 height 44
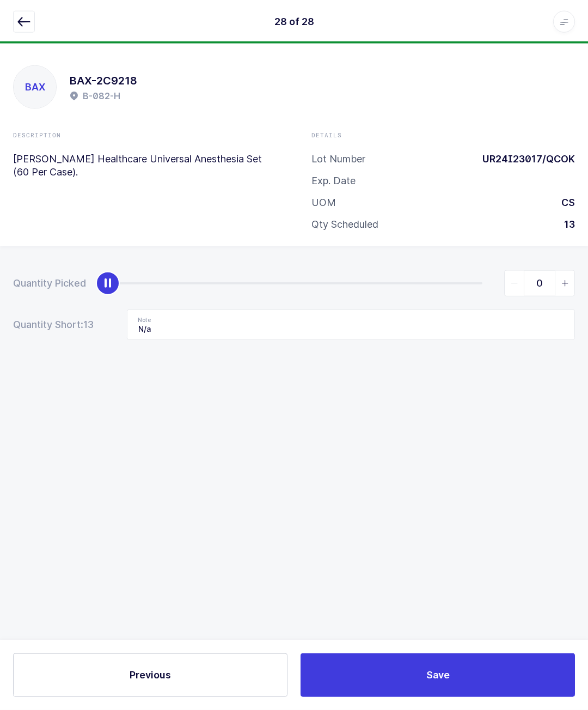
scroll to position [48, 0]
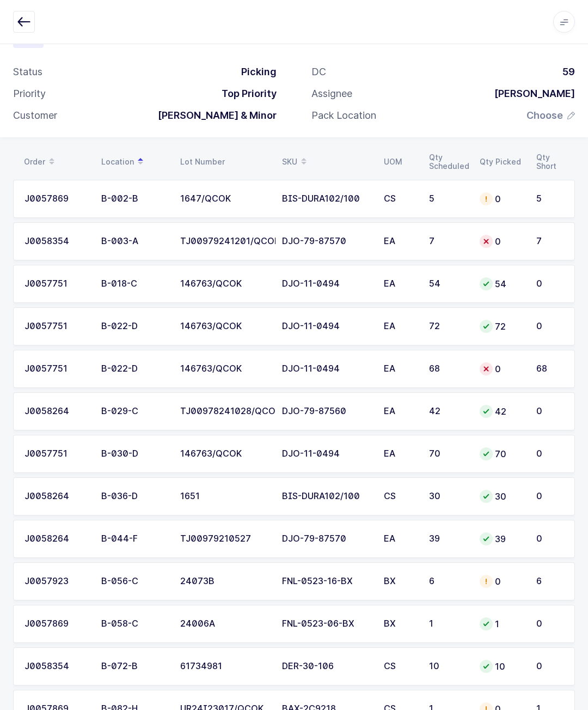
click at [31, 12] on button "button" at bounding box center [24, 22] width 22 height 22
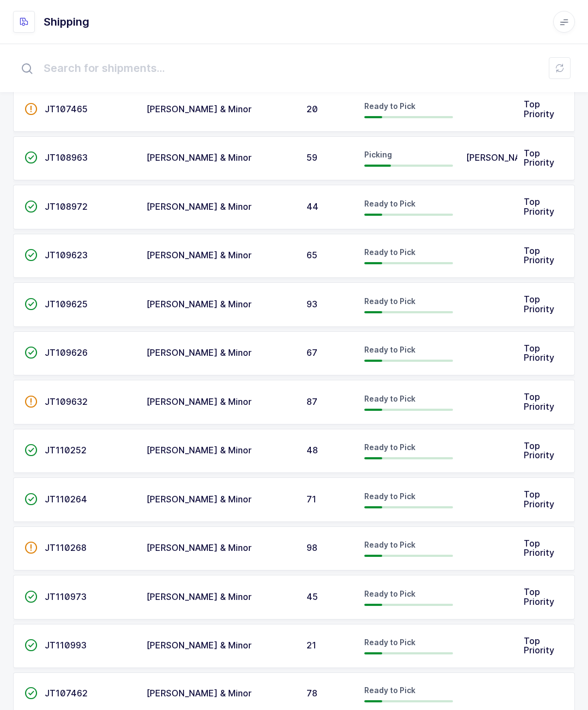
click at [506, 153] on div "[PERSON_NAME]" at bounding box center [488, 158] width 45 height 10
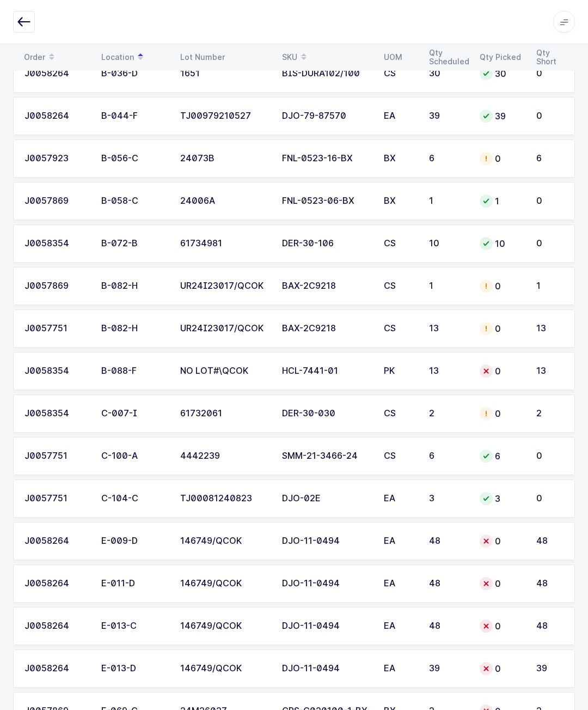
scroll to position [471, 0]
click at [472, 363] on td "13" at bounding box center [448, 370] width 51 height 38
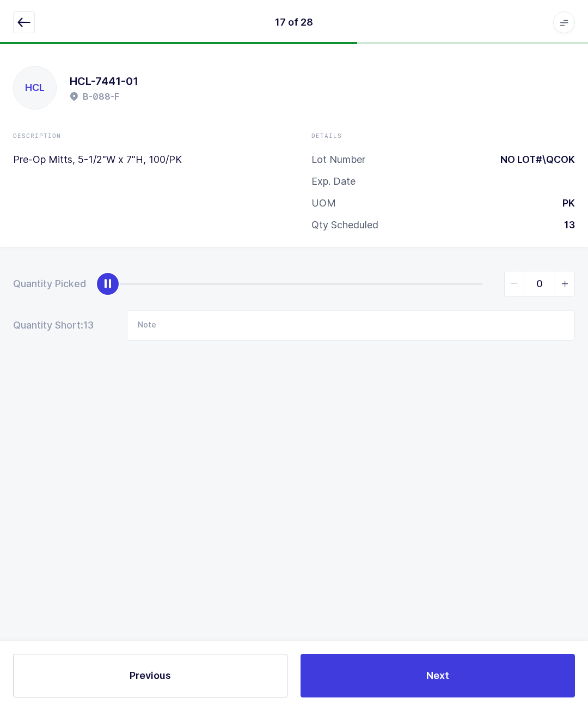
scroll to position [29, 0]
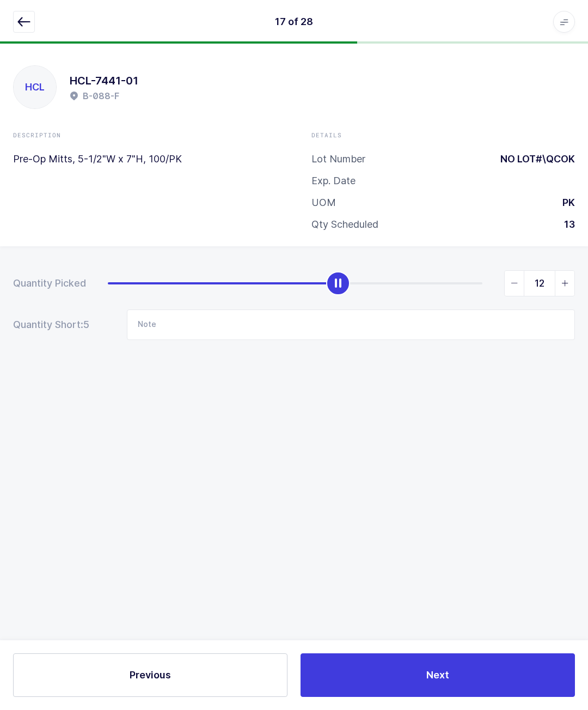
type input "13"
click at [444, 677] on span "Next" at bounding box center [438, 675] width 23 height 14
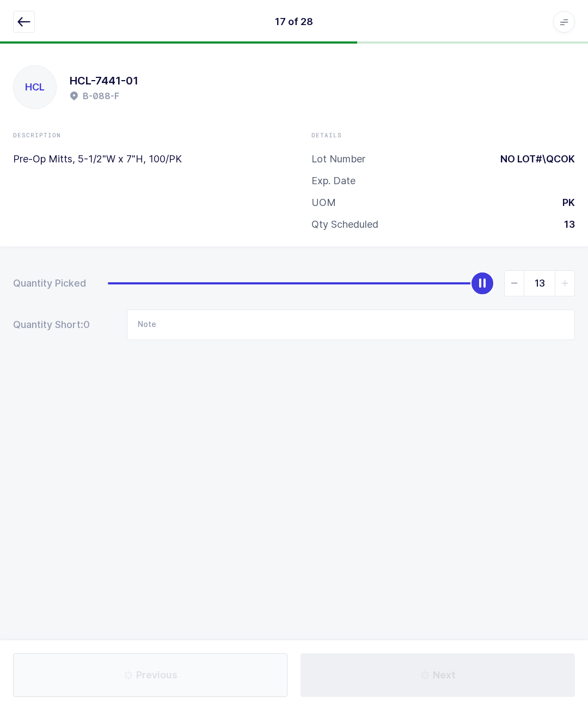
type input "Empty section"
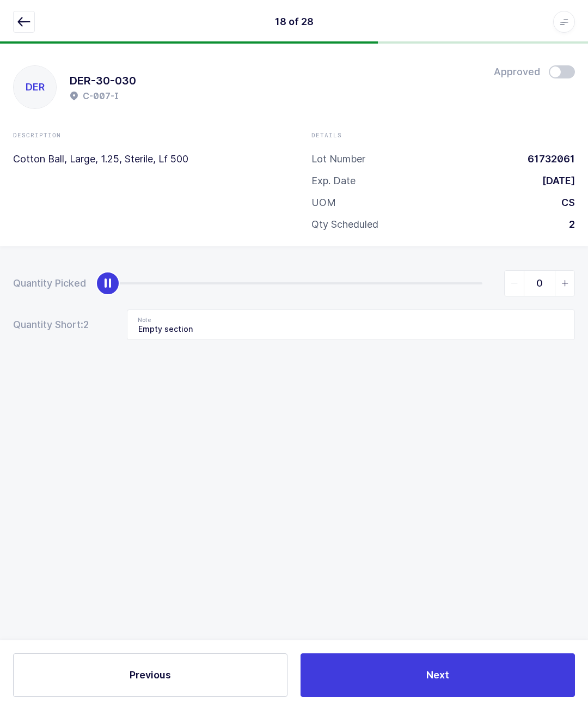
click at [23, 16] on icon "button" at bounding box center [23, 21] width 13 height 13
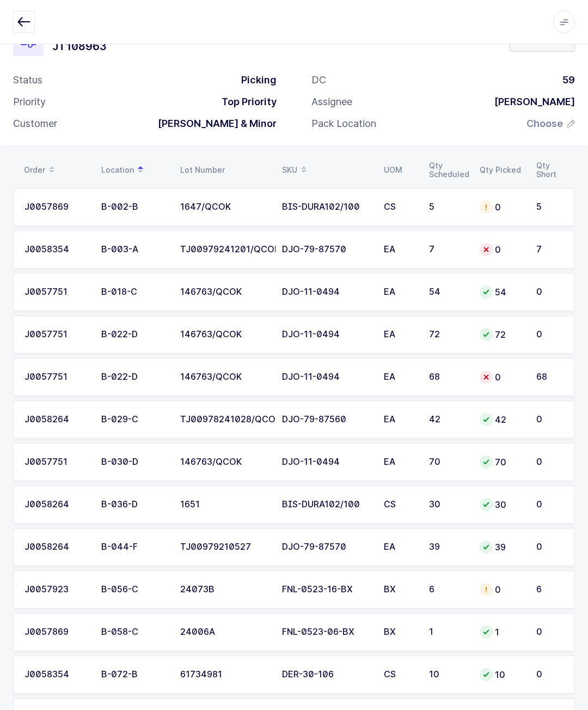
scroll to position [45, 0]
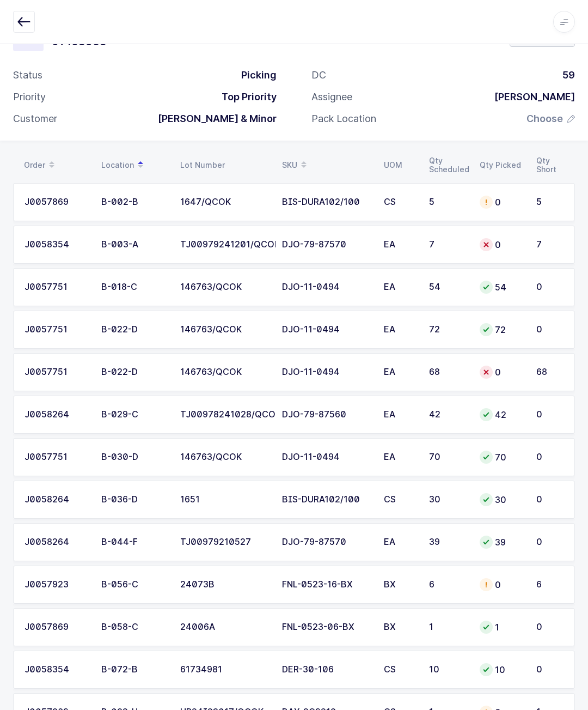
click at [327, 370] on div "DJO-11-0494" at bounding box center [326, 372] width 89 height 10
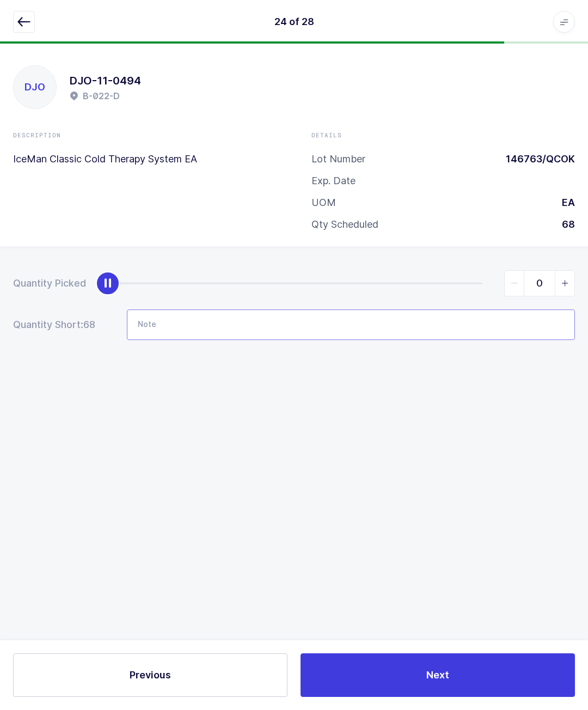
click at [288, 309] on input "Note" at bounding box center [351, 324] width 448 height 31
type input "N/a"
click at [431, 346] on div "Quantity Picked 0 Quantity Short: 68 Note N/a" at bounding box center [294, 343] width 588 height 194
click at [496, 672] on button "Next" at bounding box center [438, 675] width 275 height 44
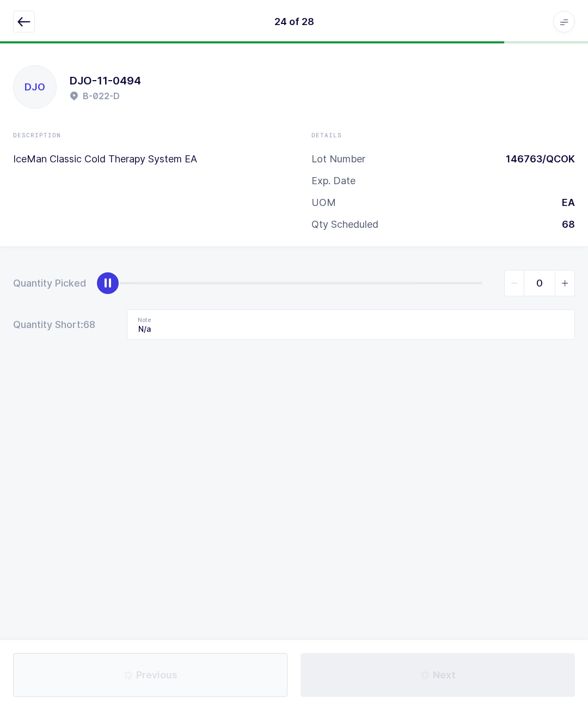
scroll to position [45, 0]
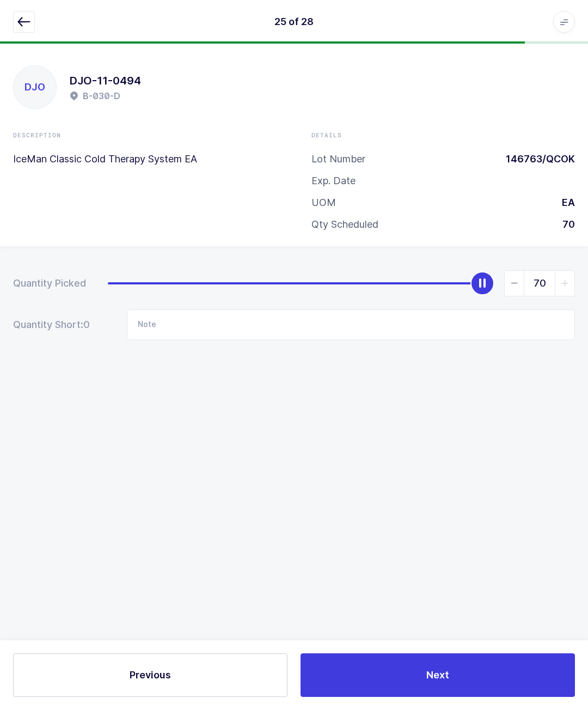
click at [23, 20] on icon "button" at bounding box center [23, 21] width 13 height 13
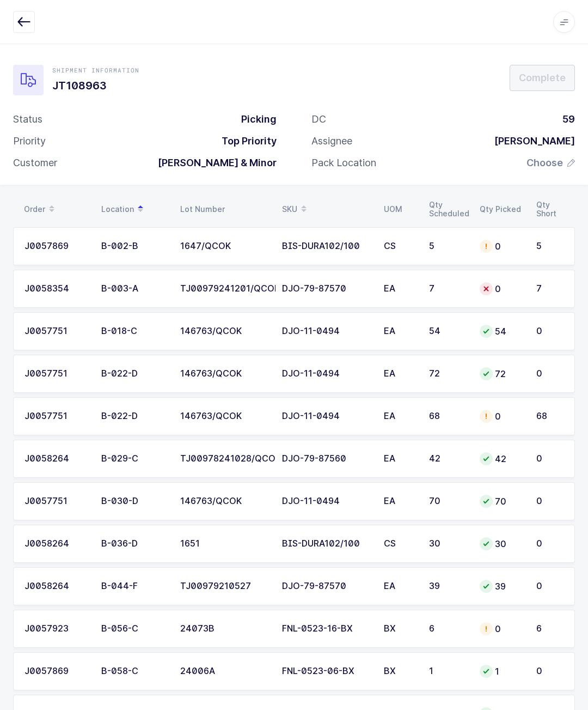
scroll to position [0, 0]
click at [181, 290] on div "TJ00979241201/QCOK" at bounding box center [224, 289] width 89 height 10
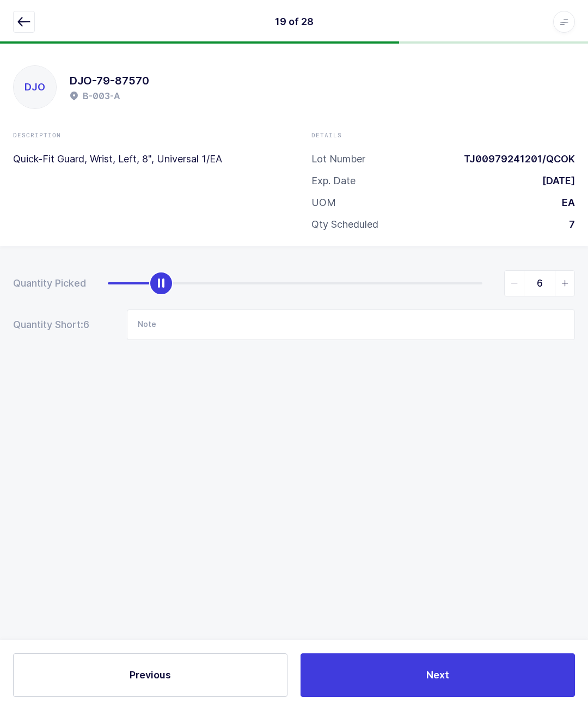
type input "7"
click at [371, 658] on button "Next" at bounding box center [438, 675] width 275 height 44
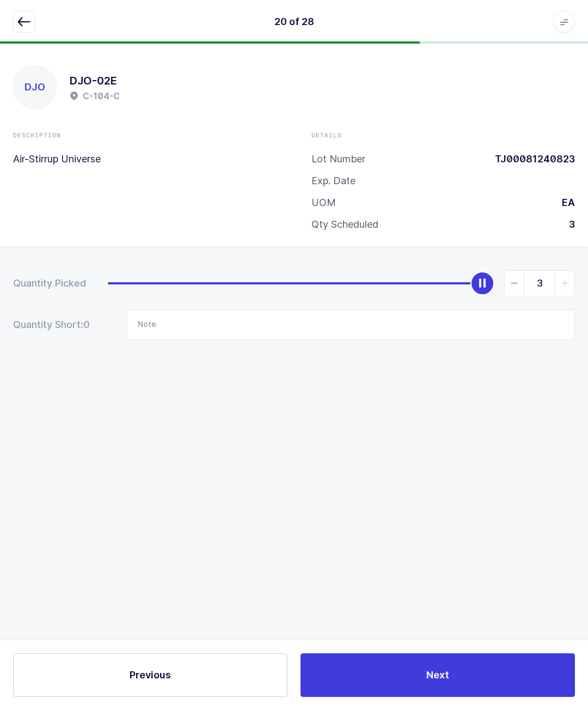
click at [21, 21] on icon "button" at bounding box center [23, 21] width 13 height 13
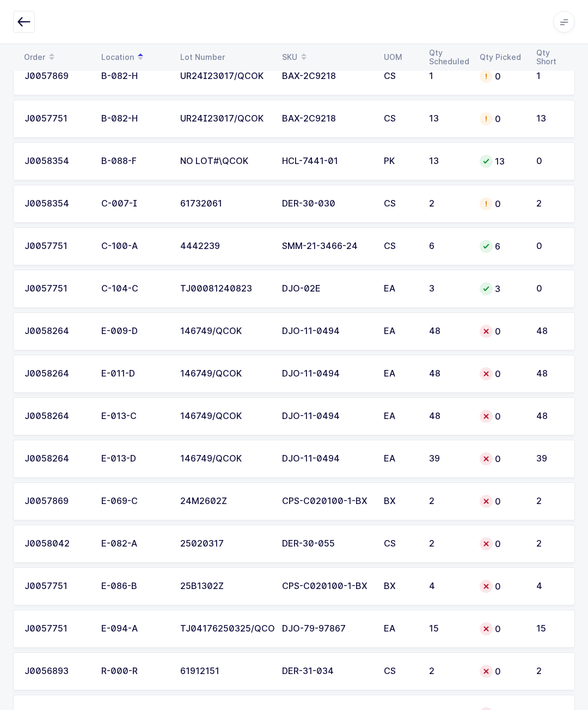
scroll to position [680, 0]
click at [351, 592] on td "CPS-C020100-1-BX" at bounding box center [327, 586] width 102 height 38
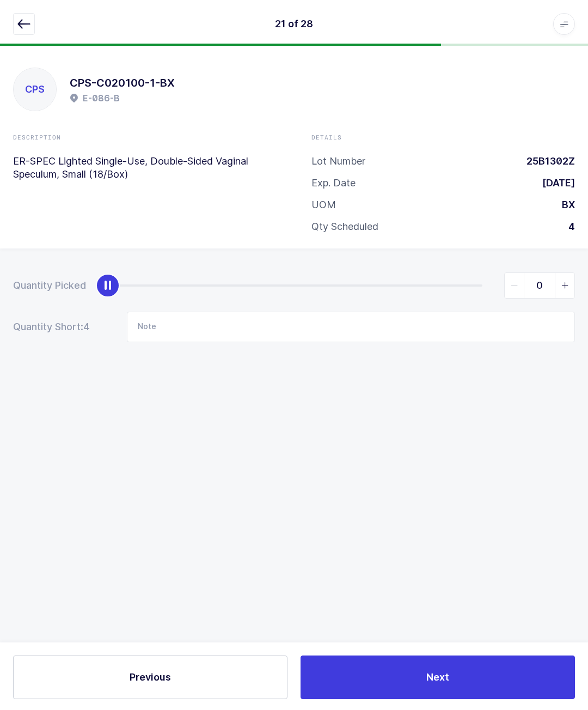
scroll to position [30, 0]
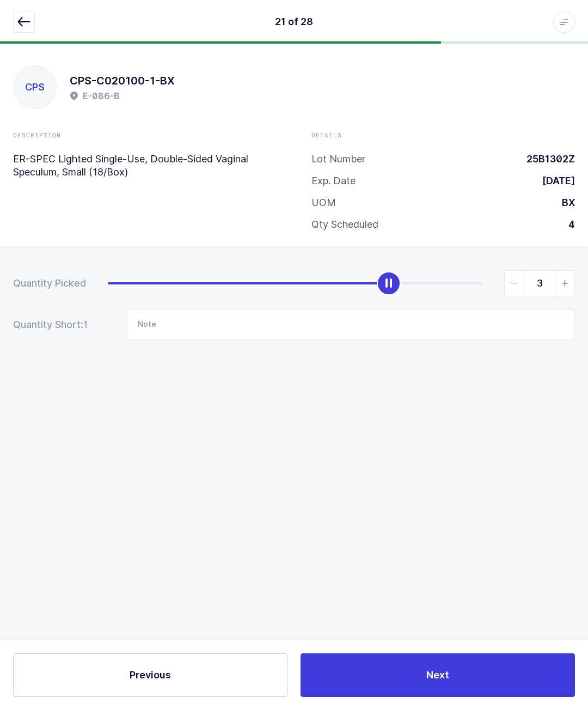
type input "4"
click at [434, 676] on span "Next" at bounding box center [438, 675] width 23 height 14
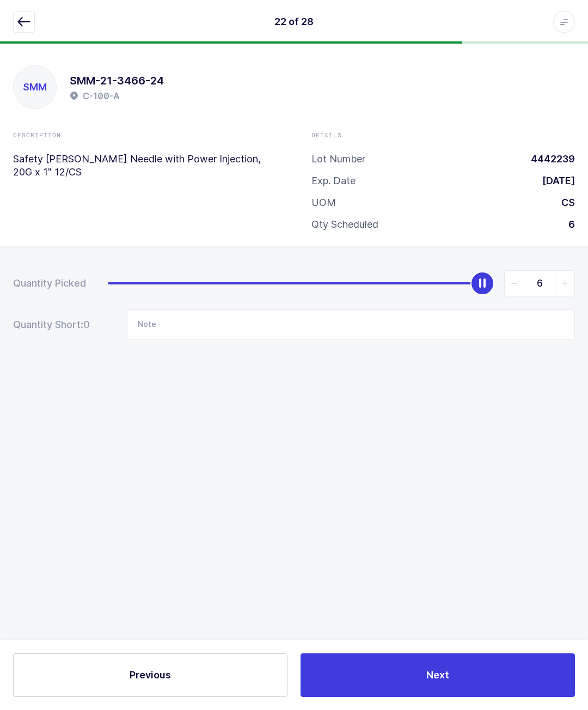
click at [22, 26] on icon "button" at bounding box center [23, 21] width 13 height 13
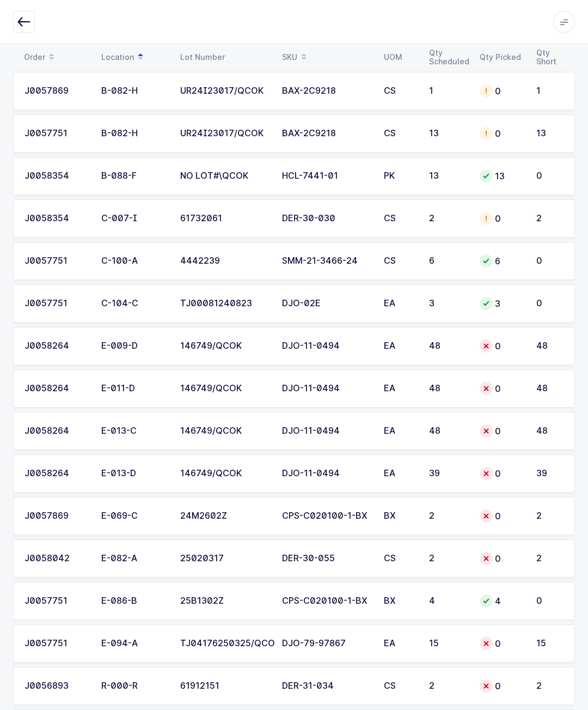
scroll to position [663, 0]
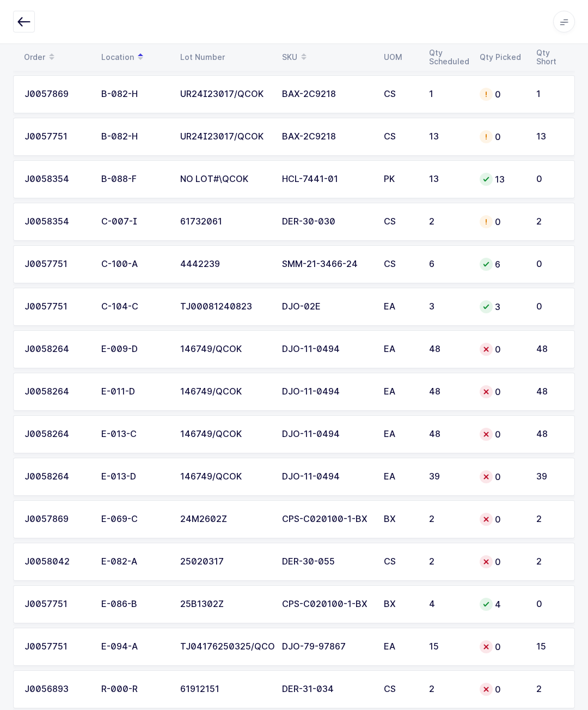
click at [273, 560] on td "25020317" at bounding box center [225, 562] width 102 height 38
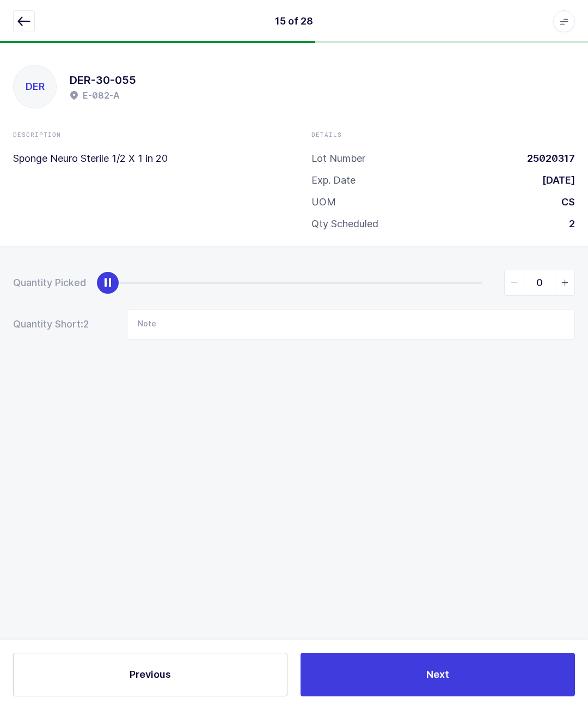
scroll to position [48, 0]
type input "2"
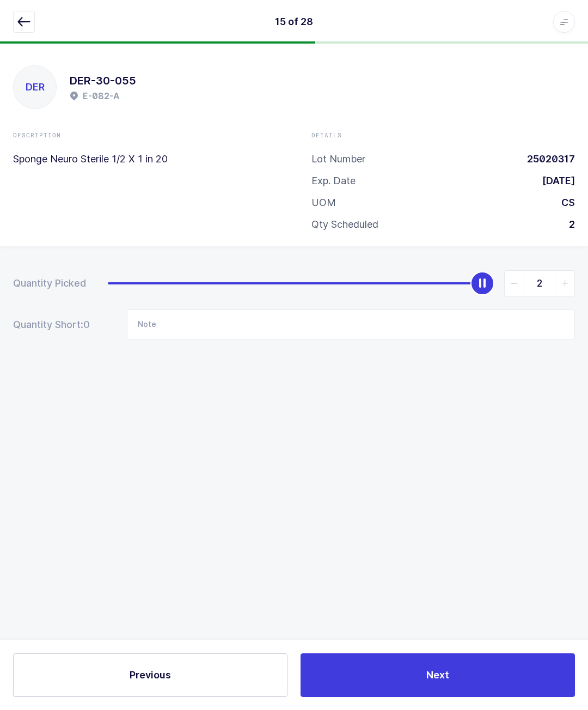
click at [451, 671] on button "Next" at bounding box center [438, 675] width 275 height 44
click at [27, 15] on button "button" at bounding box center [24, 22] width 22 height 22
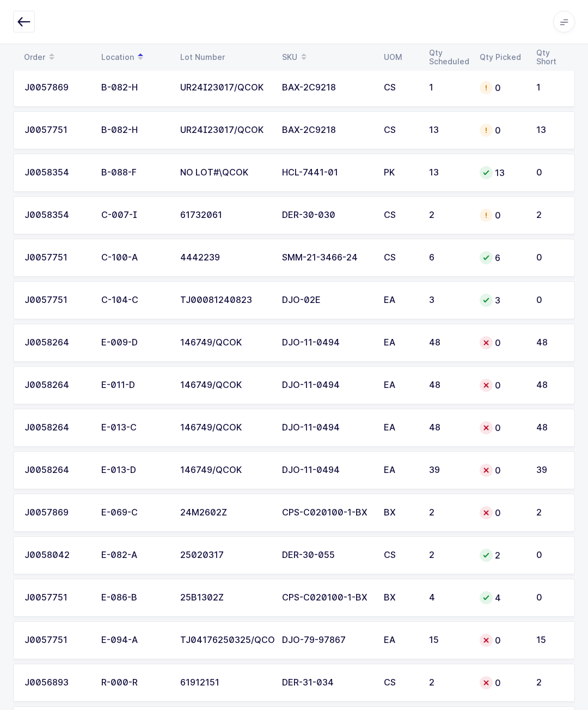
scroll to position [669, 0]
click at [309, 339] on div "DJO-11-0494" at bounding box center [326, 343] width 89 height 10
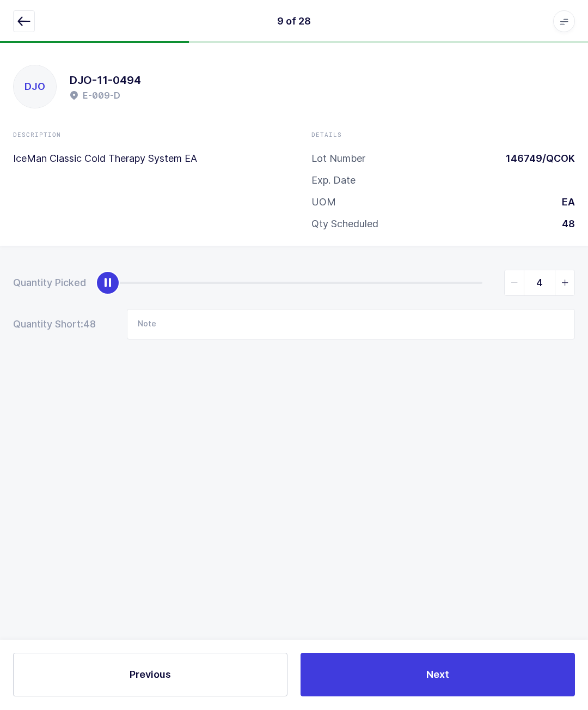
scroll to position [48, 0]
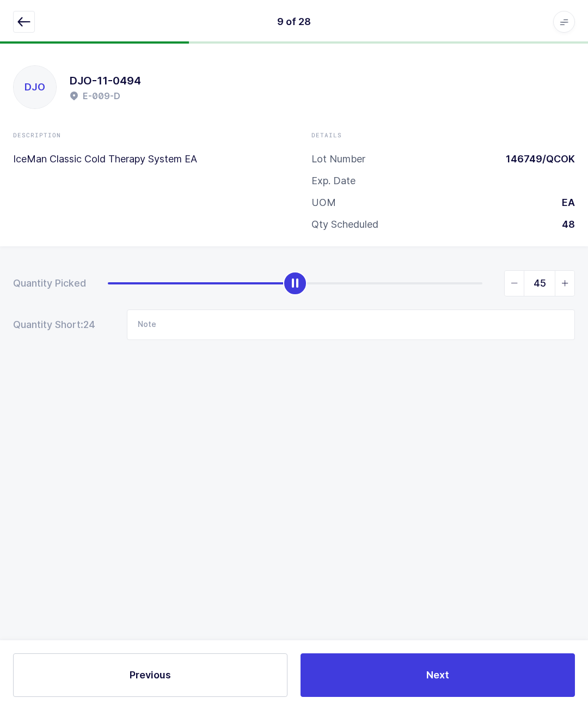
type input "48"
click at [444, 670] on span "Next" at bounding box center [438, 675] width 23 height 14
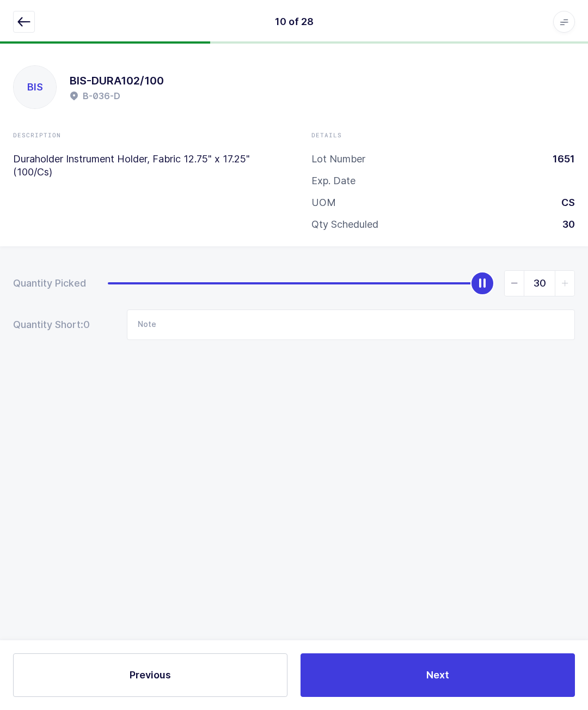
click at [8, 10] on div "10 of 28 Apps Core [GEOGRAPHIC_DATA] Admin Mission Control Purchasing [PERSON_N…" at bounding box center [294, 22] width 588 height 44
click at [22, 7] on div "10 of 28 Apps Core [GEOGRAPHIC_DATA] Admin Mission Control Purchasing [PERSON_N…" at bounding box center [294, 22] width 588 height 44
click at [10, 22] on div "10 of 28 Apps Core [GEOGRAPHIC_DATA] Admin Mission Control Purchasing [PERSON_N…" at bounding box center [294, 22] width 588 height 44
click at [23, 19] on icon "button" at bounding box center [23, 21] width 13 height 13
